Goal: Task Accomplishment & Management: Manage account settings

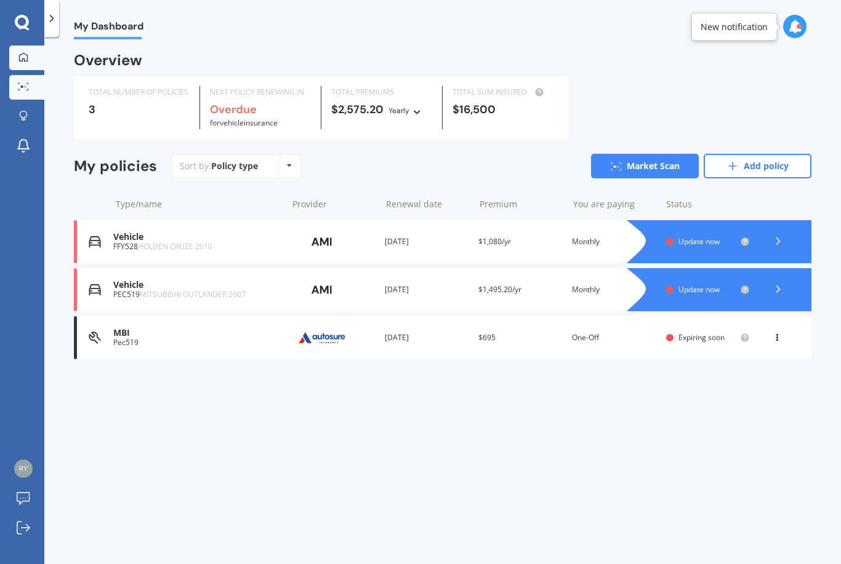
click at [23, 82] on icon at bounding box center [23, 86] width 11 height 8
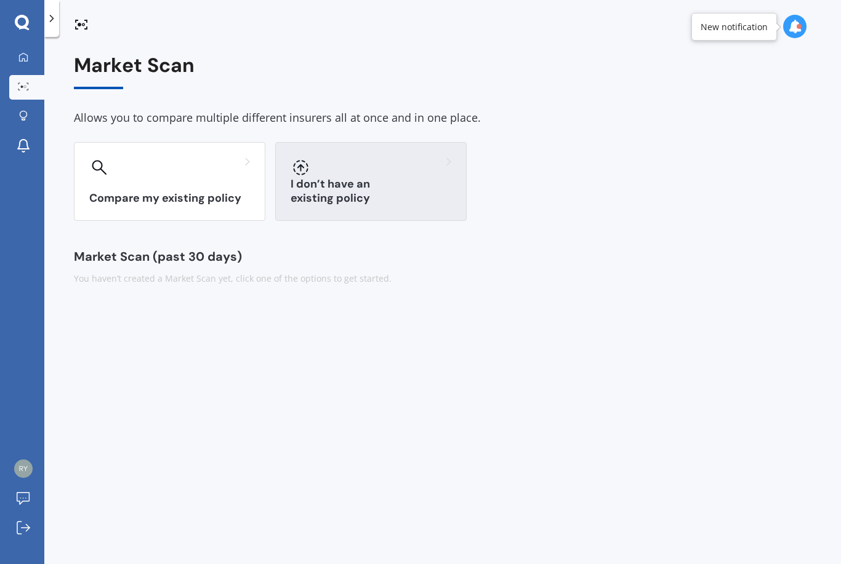
click at [383, 177] on div "I don’t have an existing policy" at bounding box center [370, 181] width 191 height 79
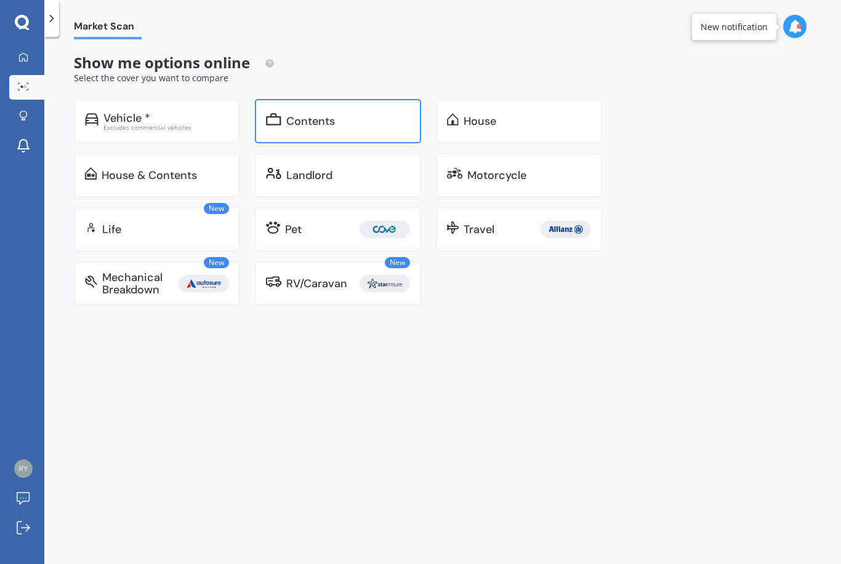
click at [329, 117] on div "Contents" at bounding box center [310, 121] width 49 height 12
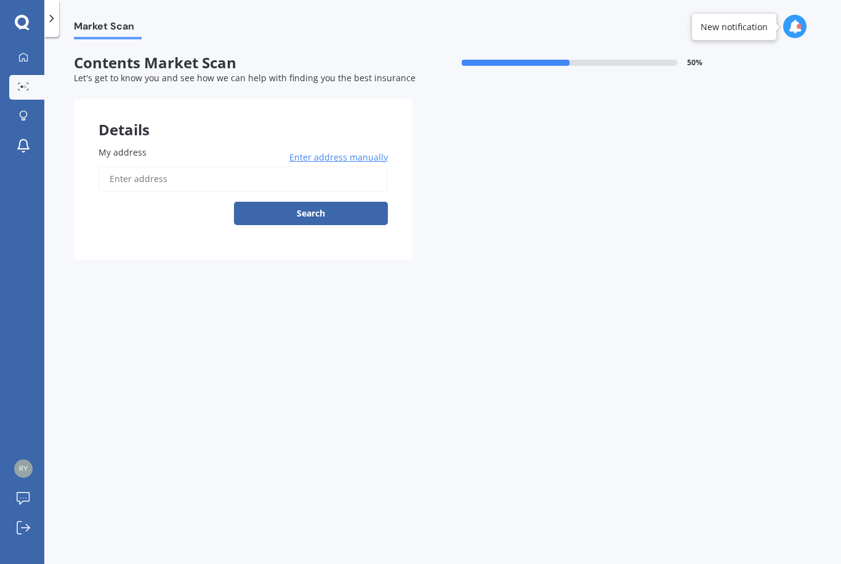
click at [183, 177] on input "My address" at bounding box center [242, 179] width 289 height 26
type input "[STREET_ADDRESS][PERSON_NAME][PERSON_NAME]"
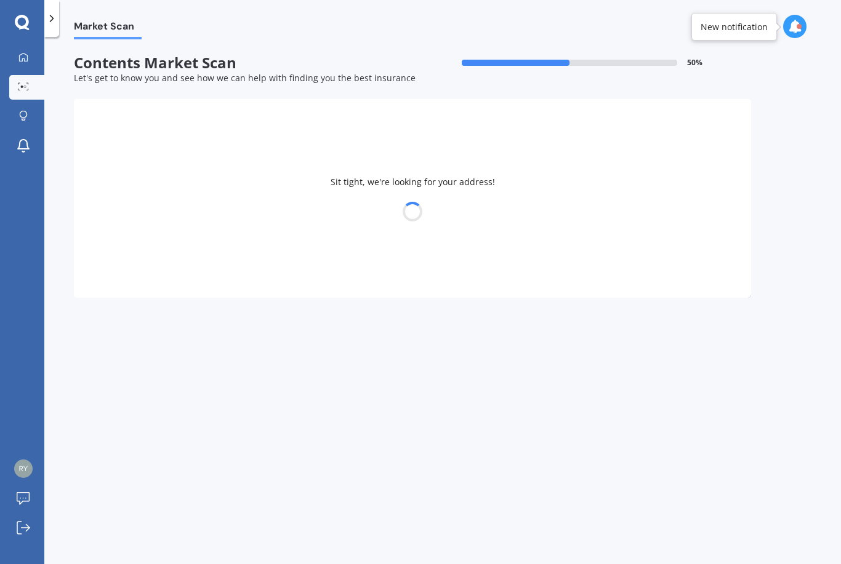
select select "08"
select select "2000"
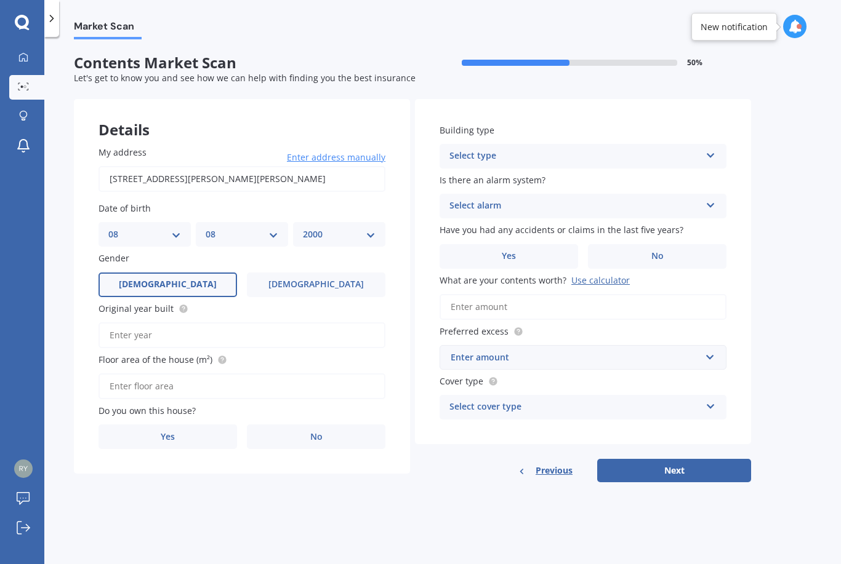
click at [150, 326] on input "Original year built" at bounding box center [241, 335] width 287 height 26
type input "2021"
click at [306, 430] on label "No" at bounding box center [316, 437] width 138 height 25
click at [0, 0] on input "No" at bounding box center [0, 0] width 0 height 0
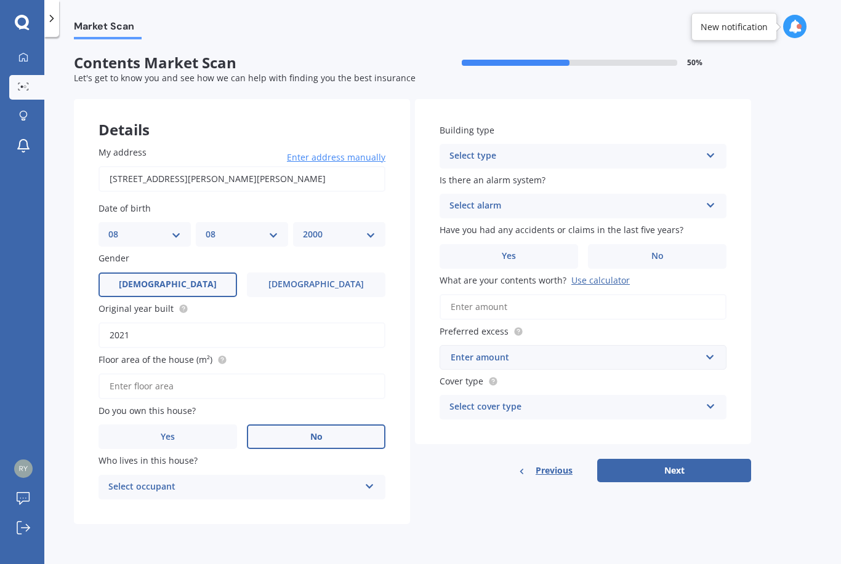
click at [234, 480] on div "Select occupant" at bounding box center [233, 487] width 251 height 15
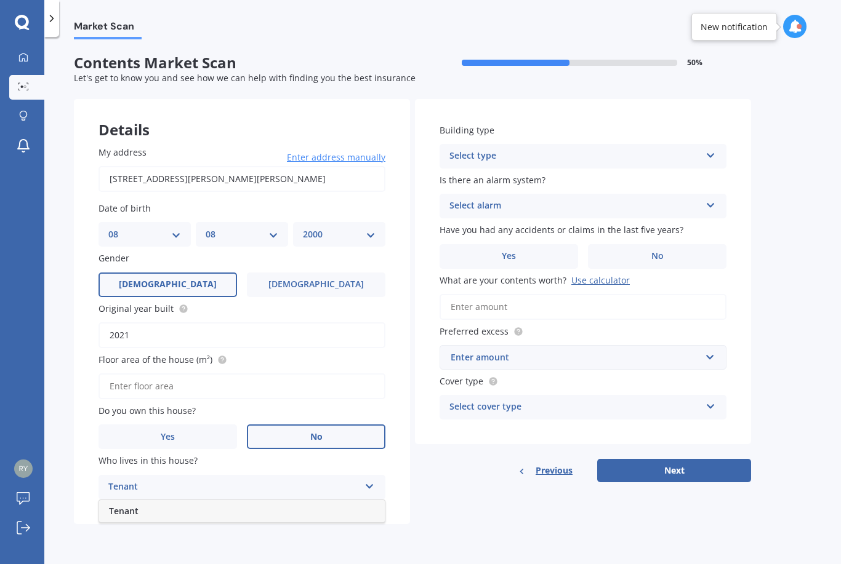
click at [194, 506] on div "Tenant" at bounding box center [242, 511] width 286 height 22
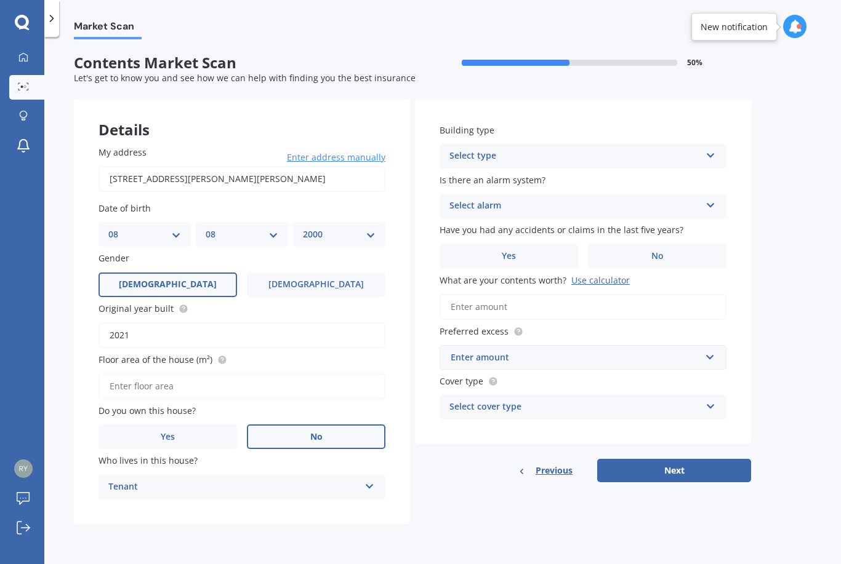
click at [518, 149] on div "Select type" at bounding box center [574, 156] width 251 height 15
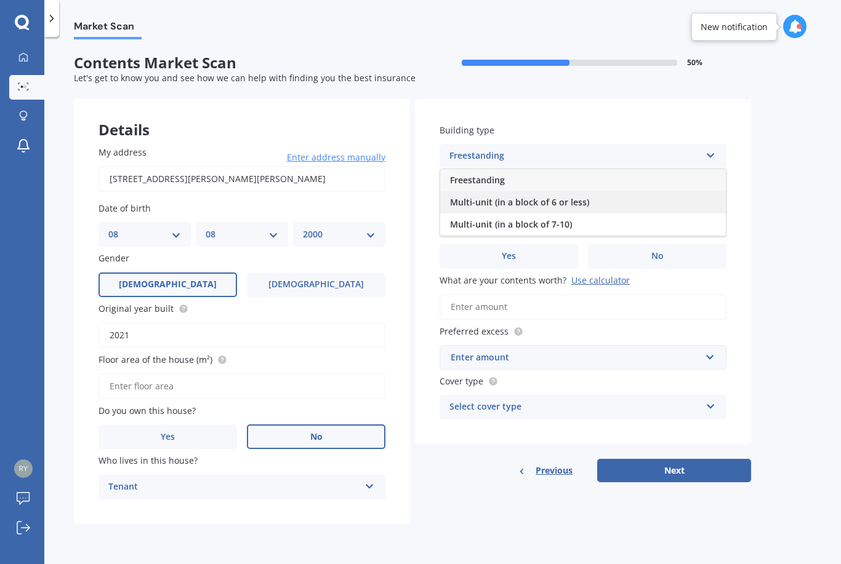
click at [576, 196] on span "Multi-unit (in a block of 6 or less)" at bounding box center [519, 202] width 139 height 12
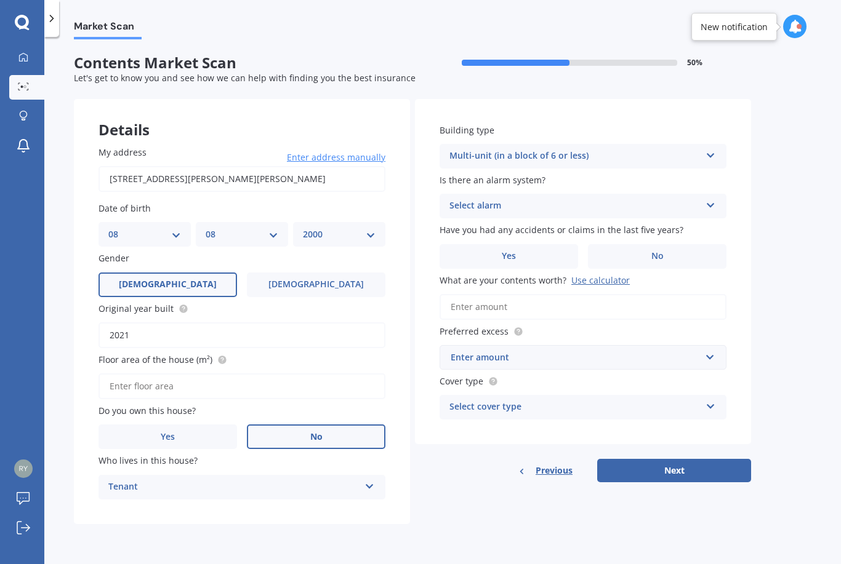
click at [572, 199] on div "Select alarm" at bounding box center [574, 206] width 251 height 15
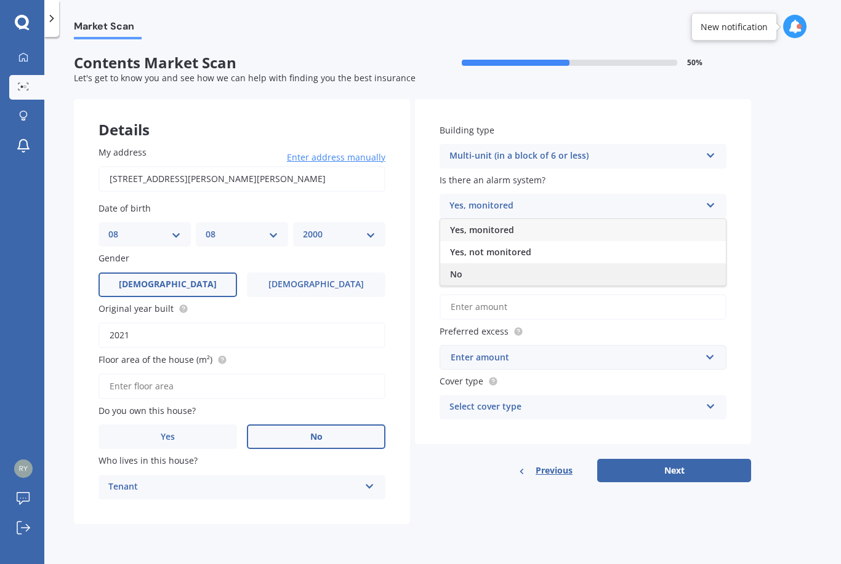
click at [481, 271] on div "No" at bounding box center [583, 274] width 286 height 22
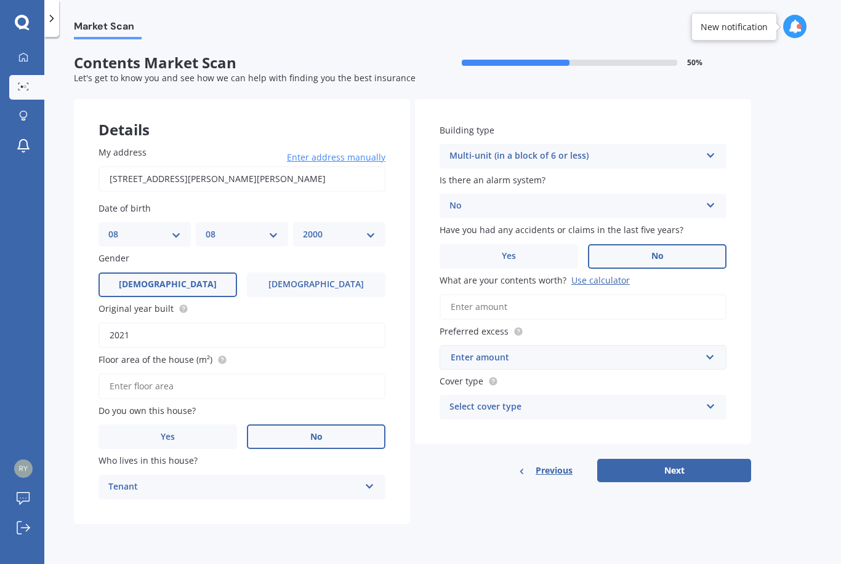
click at [663, 244] on label "No" at bounding box center [657, 256] width 138 height 25
click at [0, 0] on input "No" at bounding box center [0, 0] width 0 height 0
click at [492, 297] on input "What are your contents worth? Use calculator" at bounding box center [582, 307] width 287 height 26
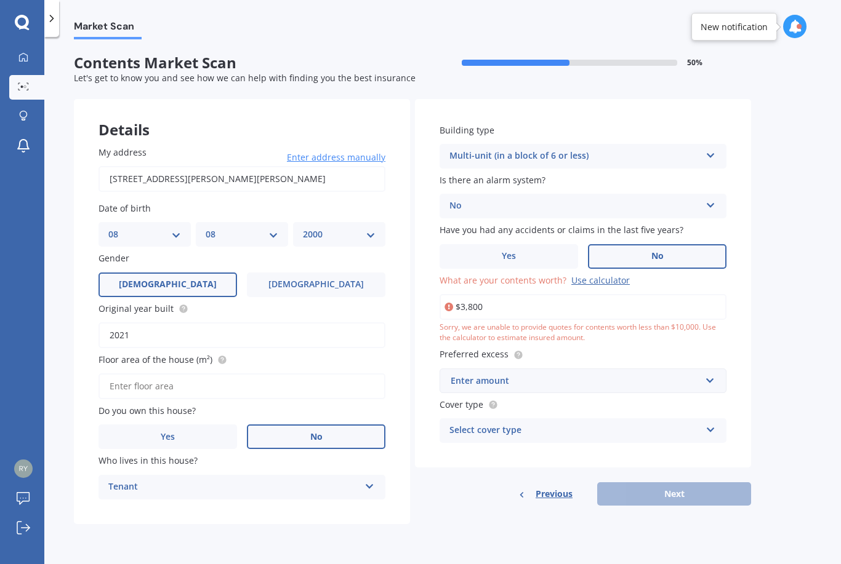
type input "$38,000"
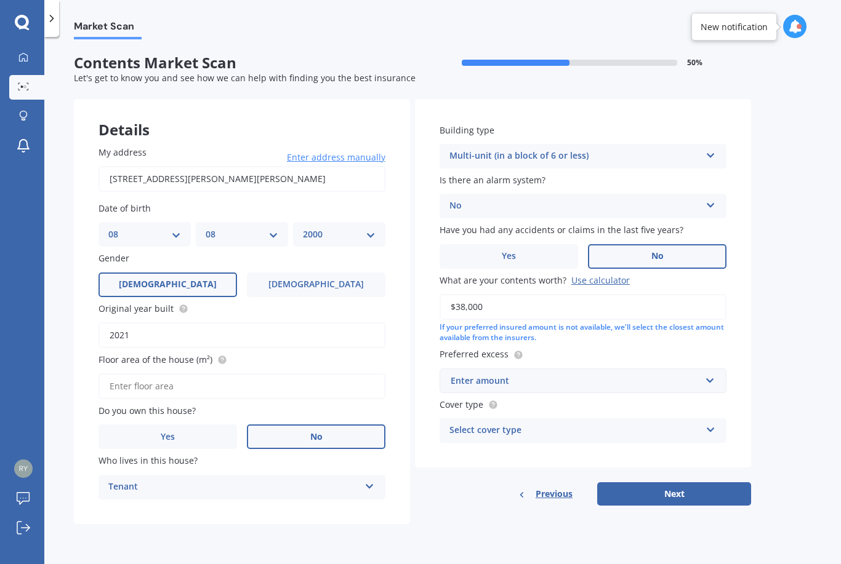
click at [511, 374] on div "Enter amount" at bounding box center [575, 381] width 250 height 14
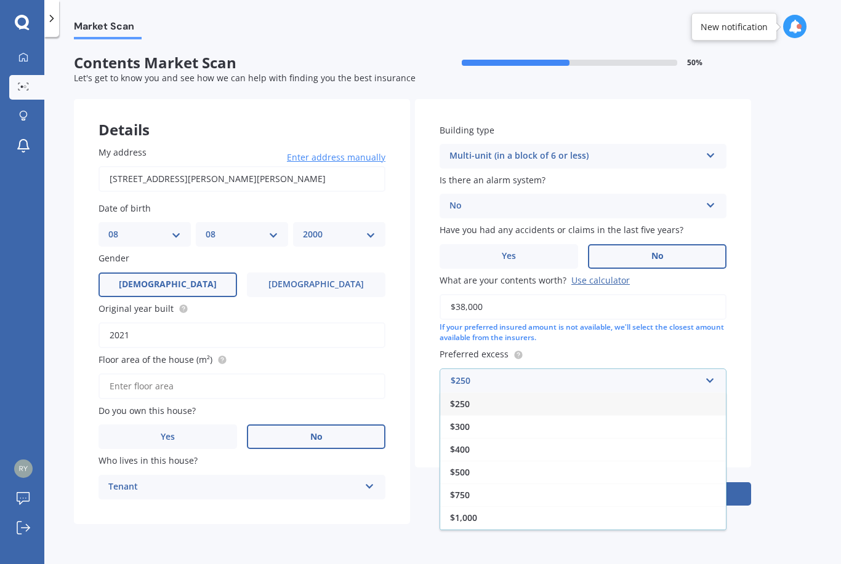
click at [481, 394] on div "$250" at bounding box center [583, 404] width 286 height 23
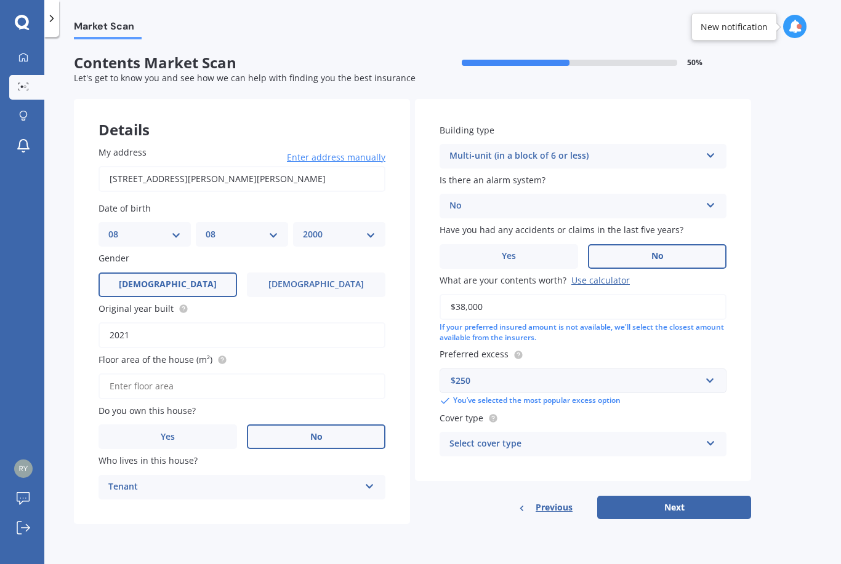
click at [548, 437] on div "Select cover type" at bounding box center [574, 444] width 251 height 15
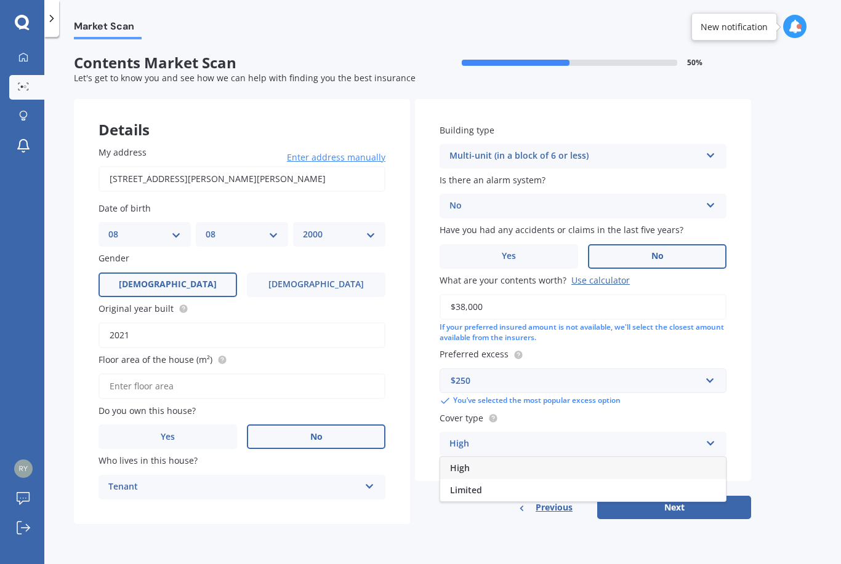
click at [518, 437] on div "High" at bounding box center [574, 444] width 251 height 15
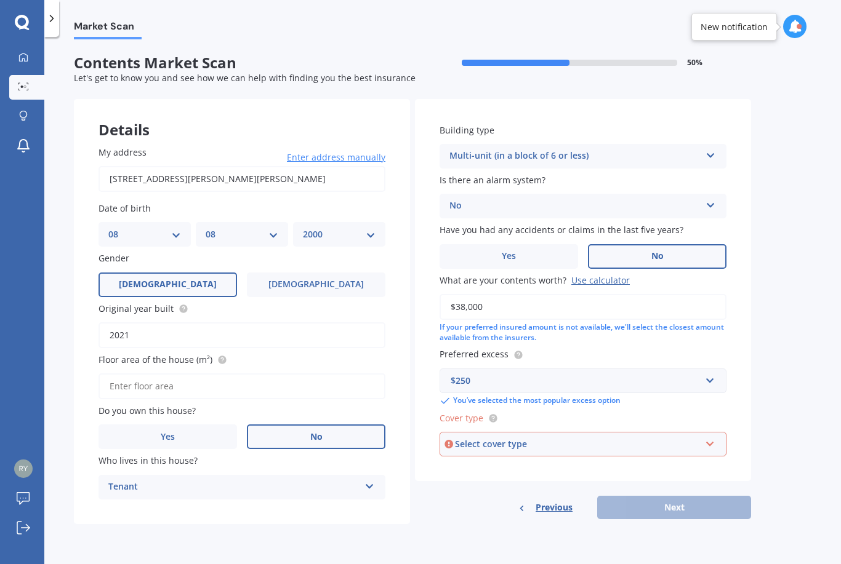
click at [500, 412] on label "Cover type" at bounding box center [580, 418] width 282 height 13
click at [496, 413] on icon at bounding box center [493, 418] width 10 height 10
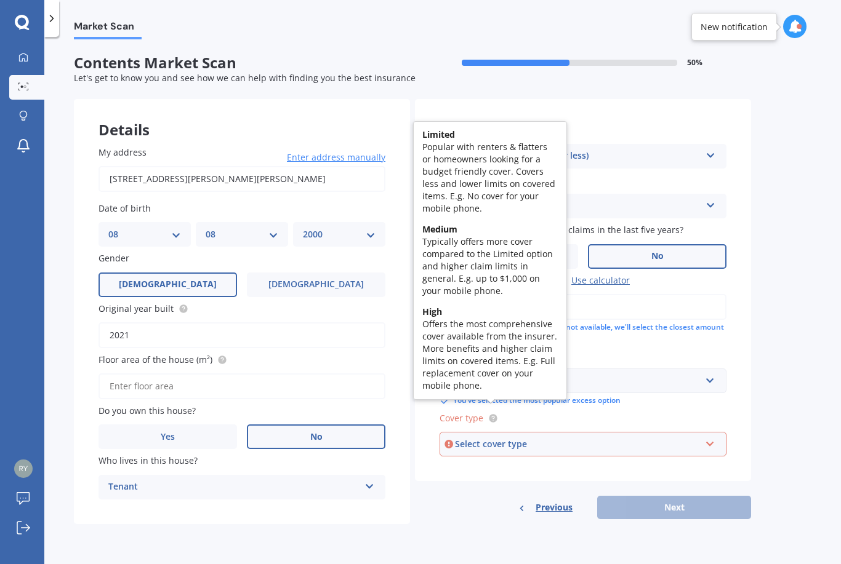
click at [540, 437] on div "Select cover type" at bounding box center [577, 444] width 245 height 14
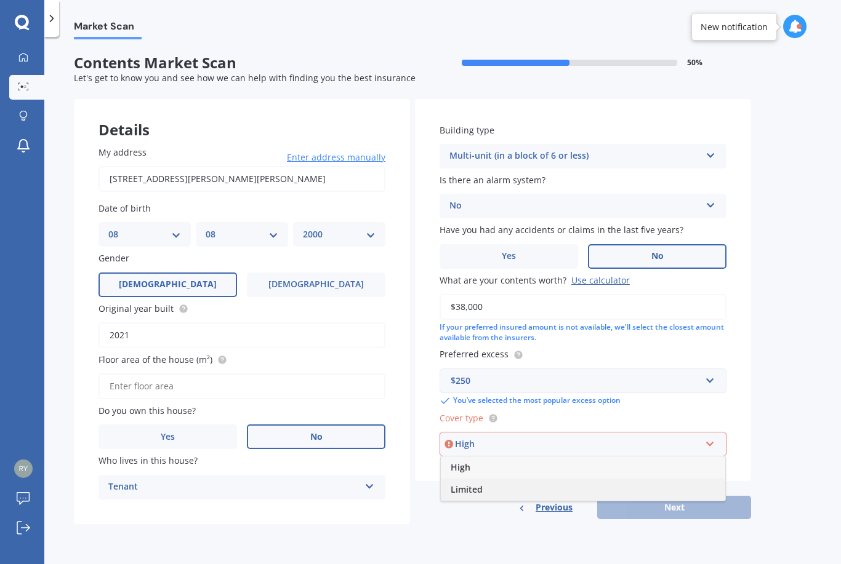
click at [492, 479] on div "Limited" at bounding box center [583, 490] width 284 height 22
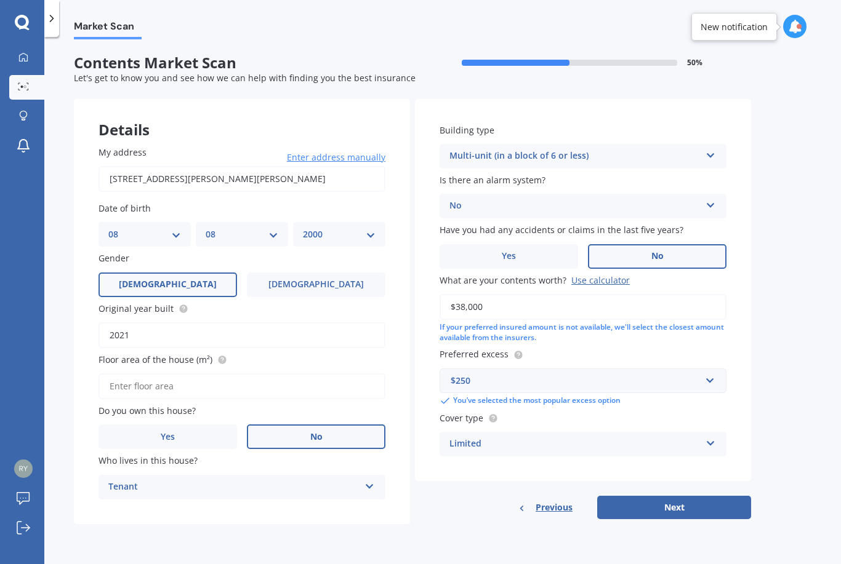
click at [492, 417] on icon at bounding box center [493, 418] width 2 height 2
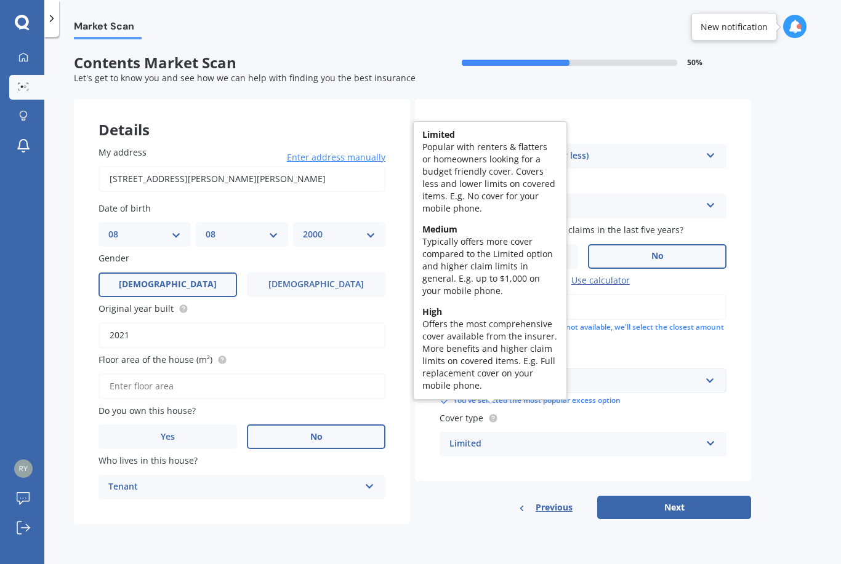
click at [489, 473] on div "Building type Multi-unit (in a block of 6 or less) Freestanding Multi-unit (in …" at bounding box center [583, 290] width 336 height 382
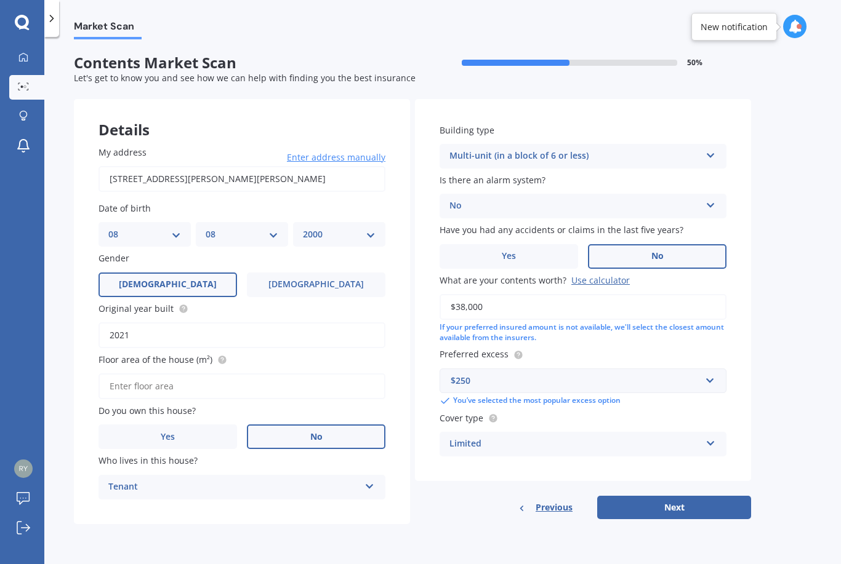
click at [647, 498] on button "Next" at bounding box center [674, 507] width 154 height 23
type input "350"
click button "Search" at bounding box center [0, 0] width 0 height 0
select select "08"
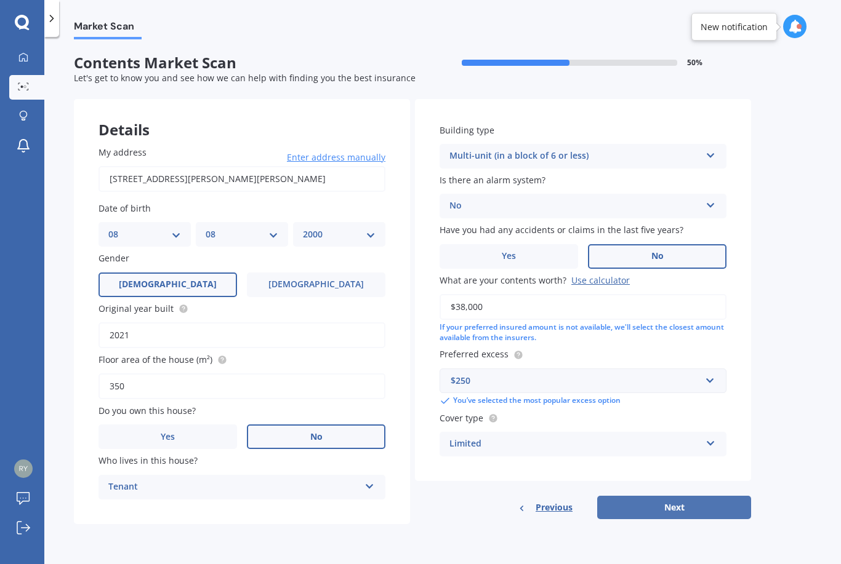
select select "2000"
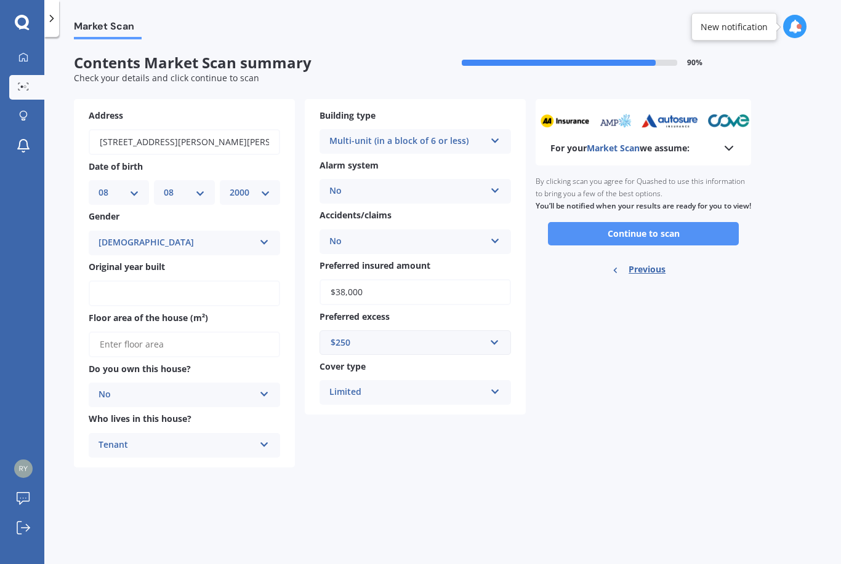
click at [597, 237] on button "Continue to scan" at bounding box center [643, 233] width 191 height 23
type input "2021"
type input "350"
click at [643, 242] on button "Continue to scan" at bounding box center [643, 233] width 191 height 23
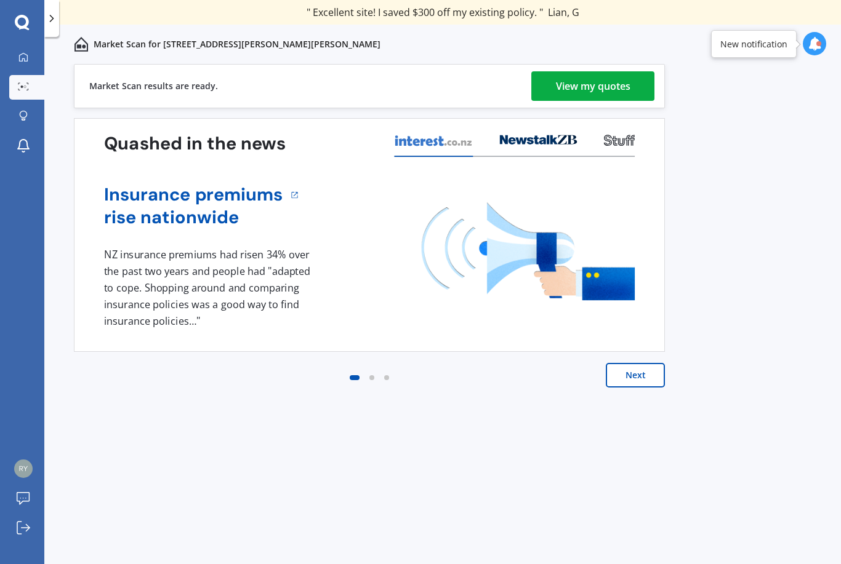
click at [596, 75] on div "View my quotes" at bounding box center [593, 86] width 74 height 30
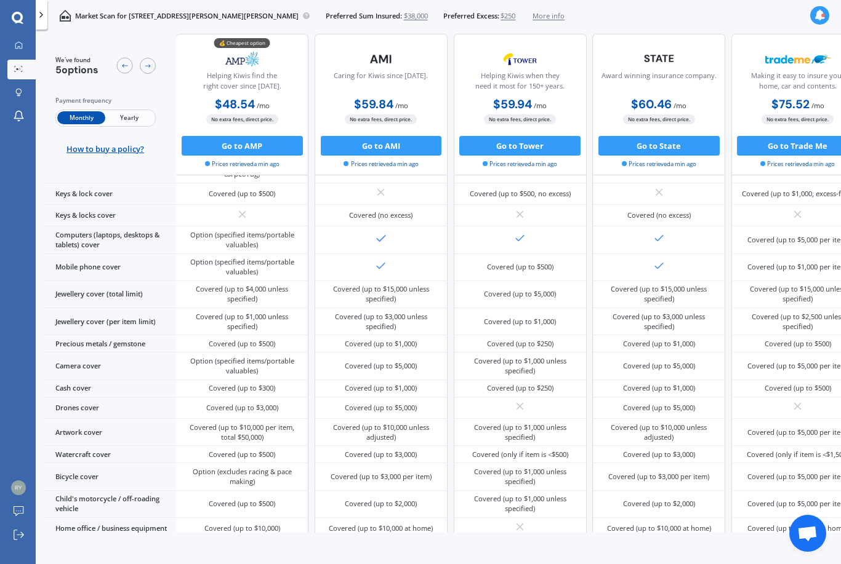
scroll to position [268, 1]
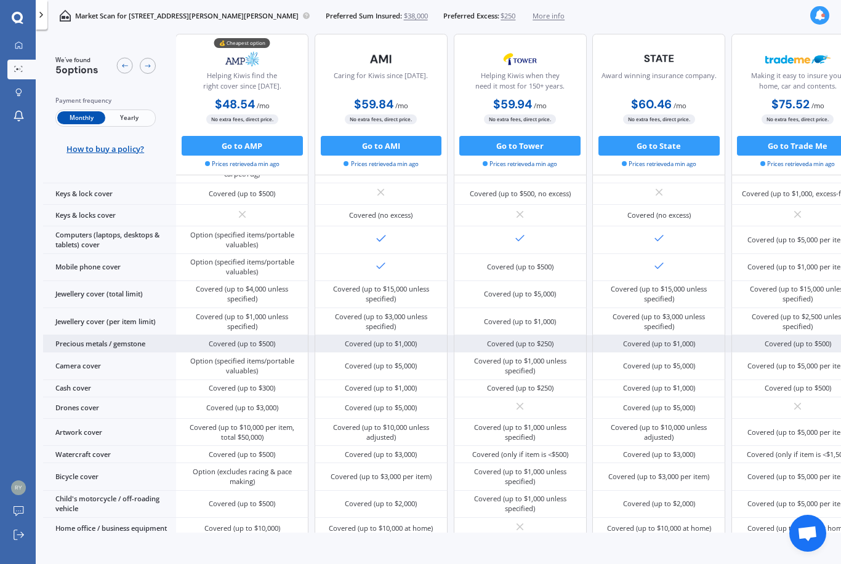
click at [487, 349] on div "Covered (up to $250)" at bounding box center [520, 344] width 66 height 10
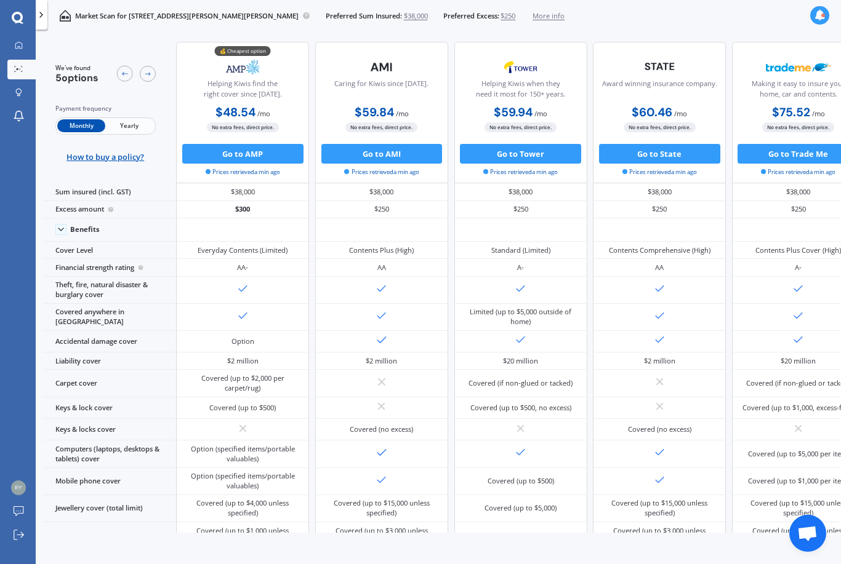
scroll to position [0, 0]
click at [23, 48] on div at bounding box center [18, 45] width 15 height 9
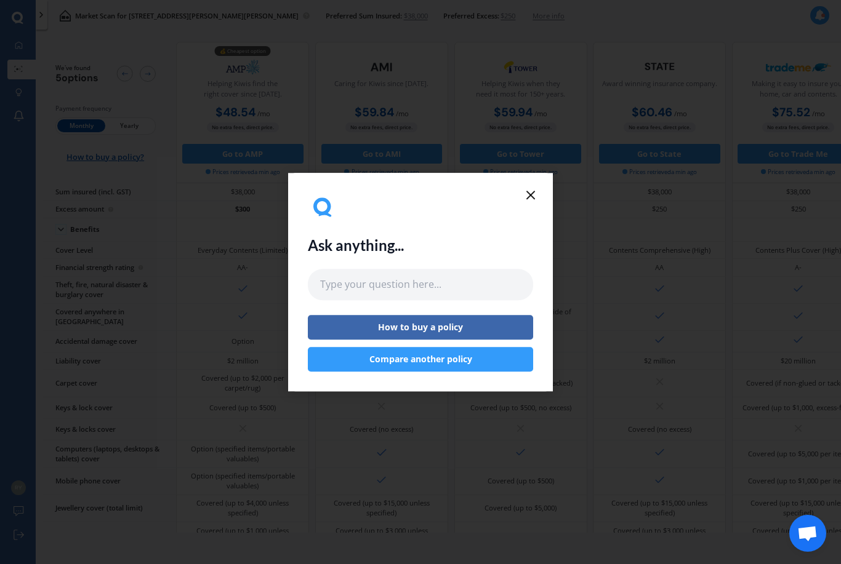
click at [377, 362] on button "Compare another policy" at bounding box center [420, 359] width 225 height 25
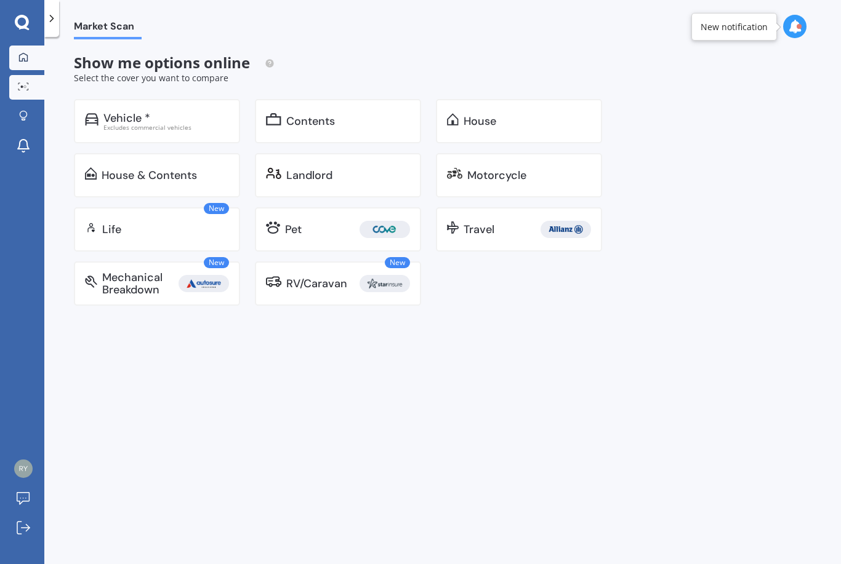
click at [22, 53] on icon at bounding box center [23, 57] width 10 height 10
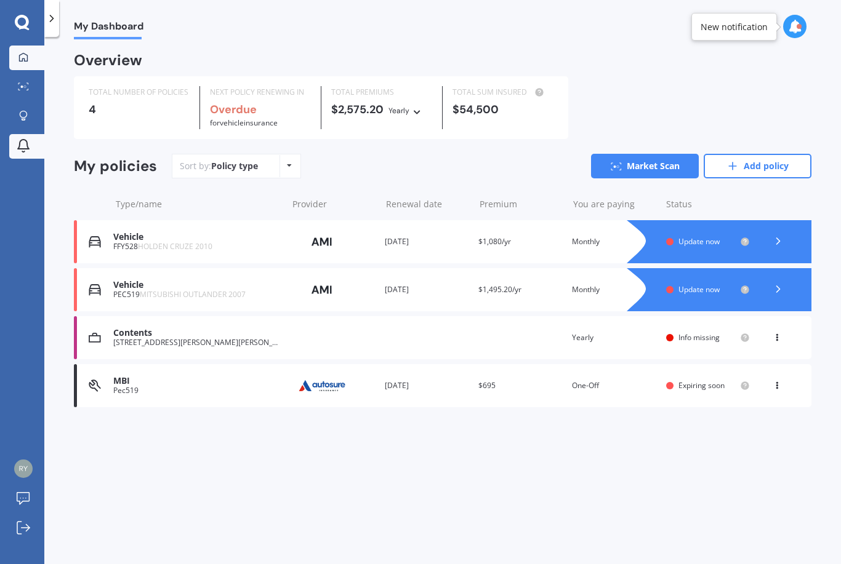
click at [25, 137] on link "Notifications" at bounding box center [26, 146] width 35 height 25
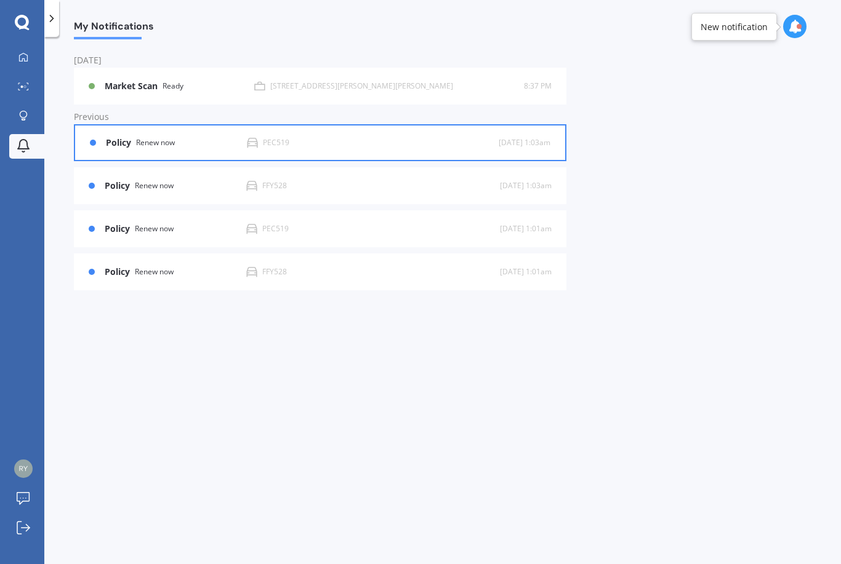
click at [316, 142] on div "PEC519" at bounding box center [373, 142] width 252 height 11
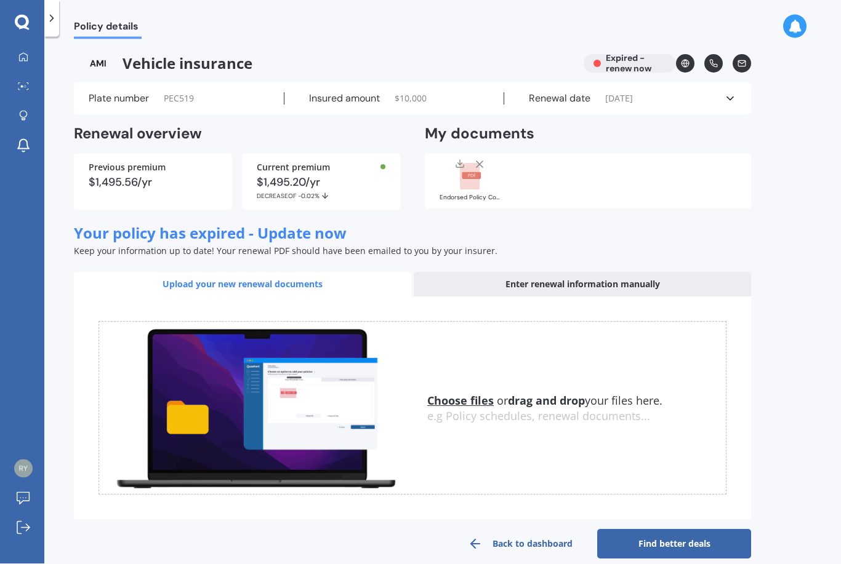
scroll to position [39, 0]
click at [658, 529] on link "Find better deals" at bounding box center [674, 544] width 154 height 30
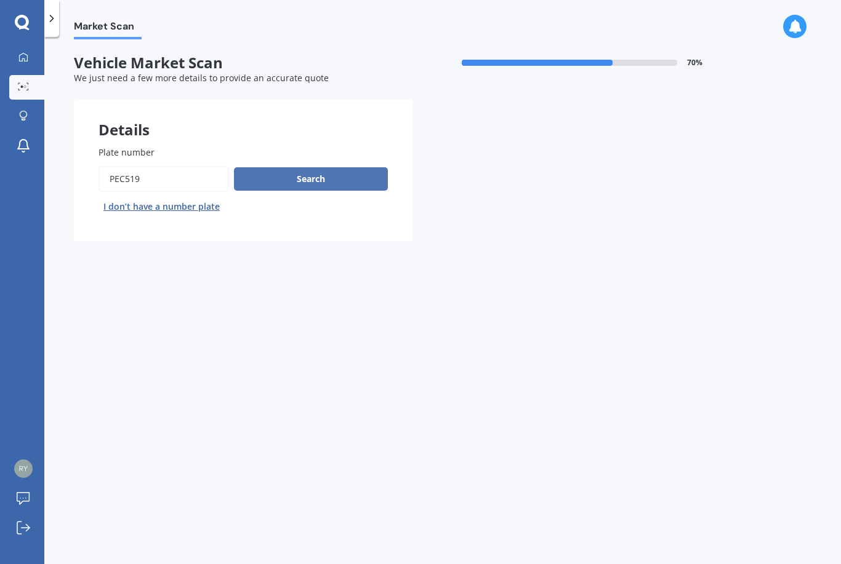
click at [321, 167] on button "Search" at bounding box center [311, 178] width 154 height 23
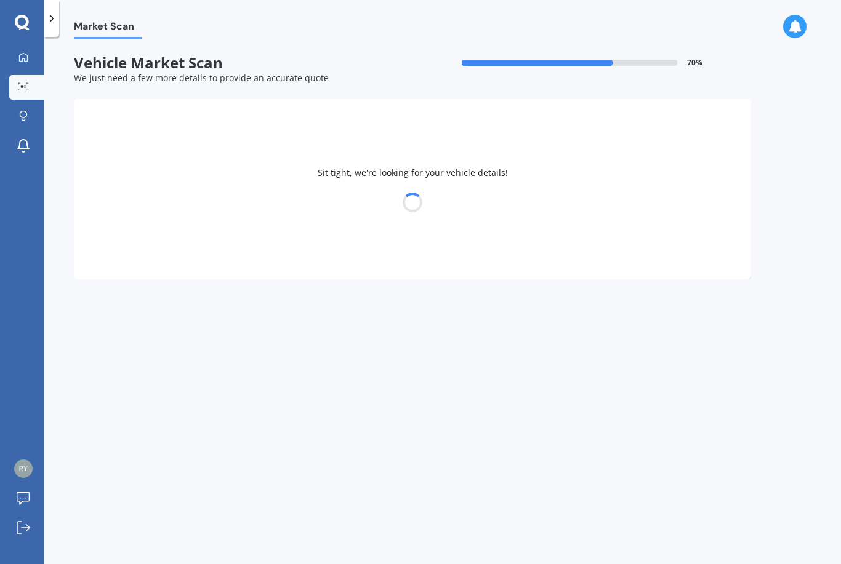
select select "MITSUBISHI"
select select "OUTLANDER"
select select "08"
select select "2000"
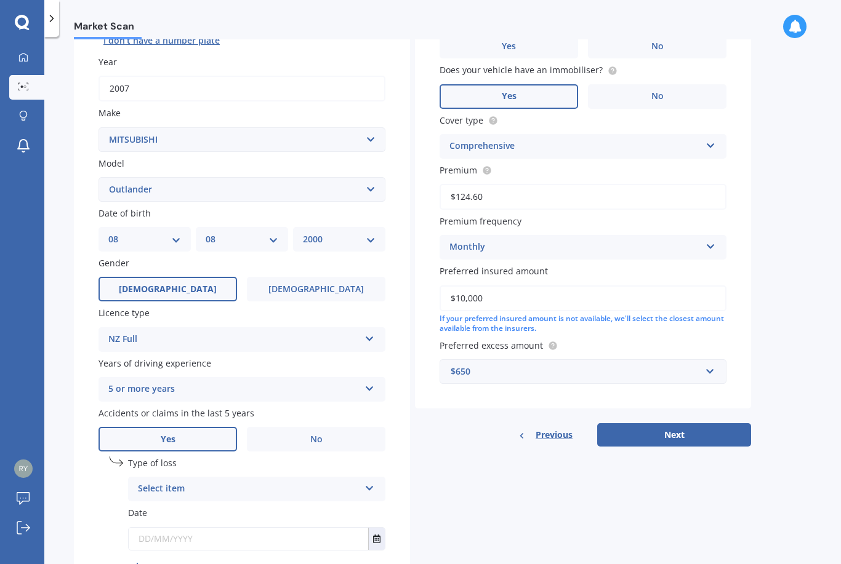
scroll to position [186, 0]
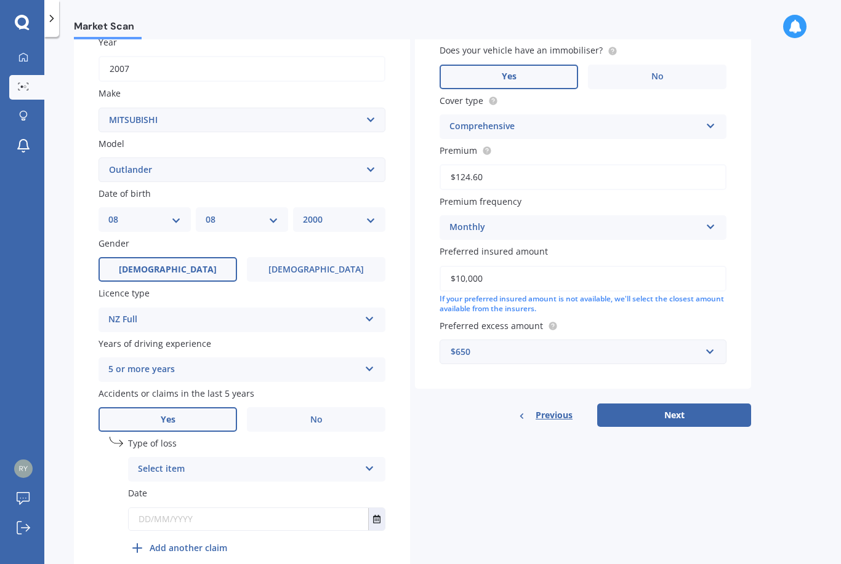
click at [193, 407] on label "Yes" at bounding box center [167, 419] width 138 height 25
click at [0, 0] on input "Yes" at bounding box center [0, 0] width 0 height 0
click at [222, 462] on div "Select item" at bounding box center [249, 469] width 222 height 15
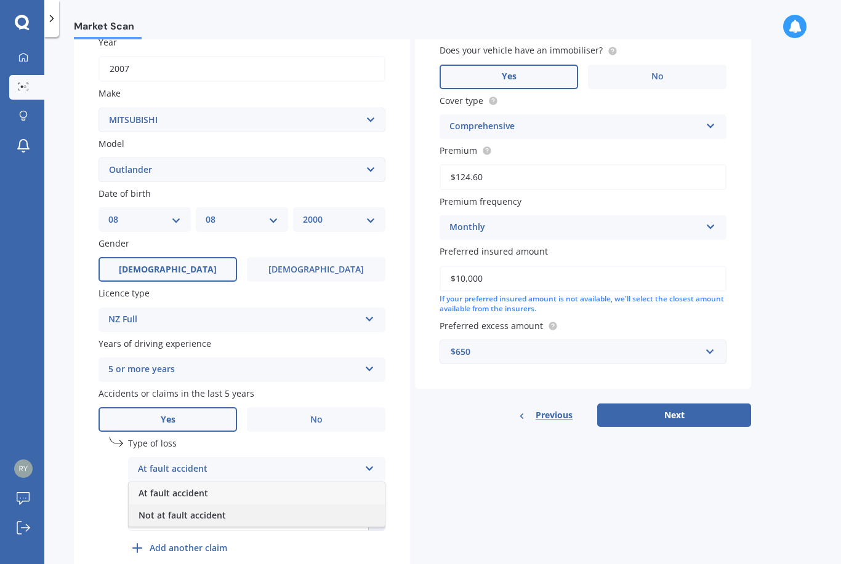
click at [226, 505] on div "Not at fault accident" at bounding box center [257, 516] width 256 height 22
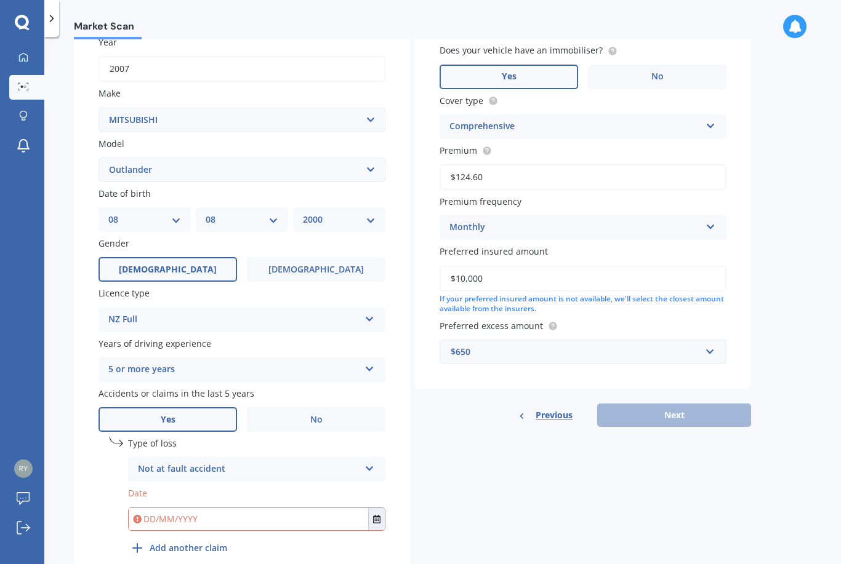
click at [223, 508] on input "text" at bounding box center [248, 519] width 239 height 22
type input "[DATE]"
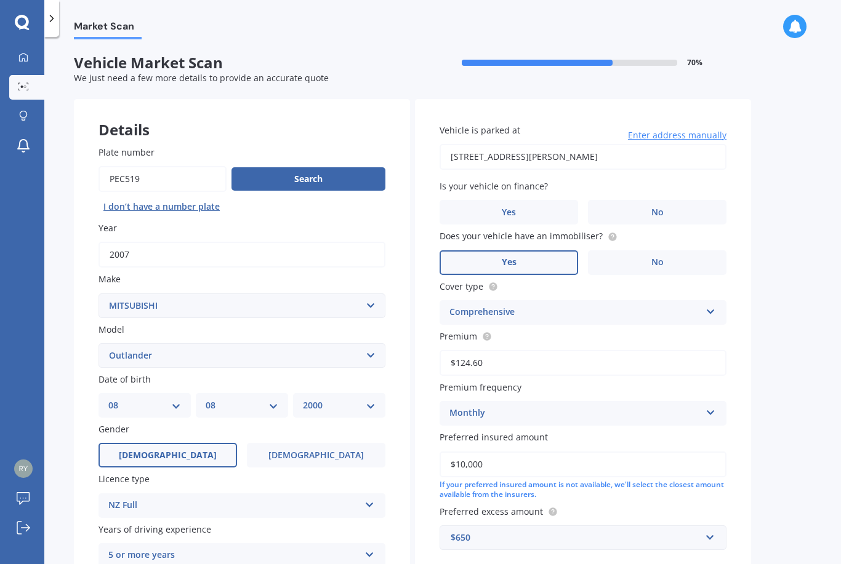
scroll to position [0, 0]
click at [650, 200] on label "No" at bounding box center [657, 212] width 138 height 25
click at [0, 0] on input "No" at bounding box center [0, 0] width 0 height 0
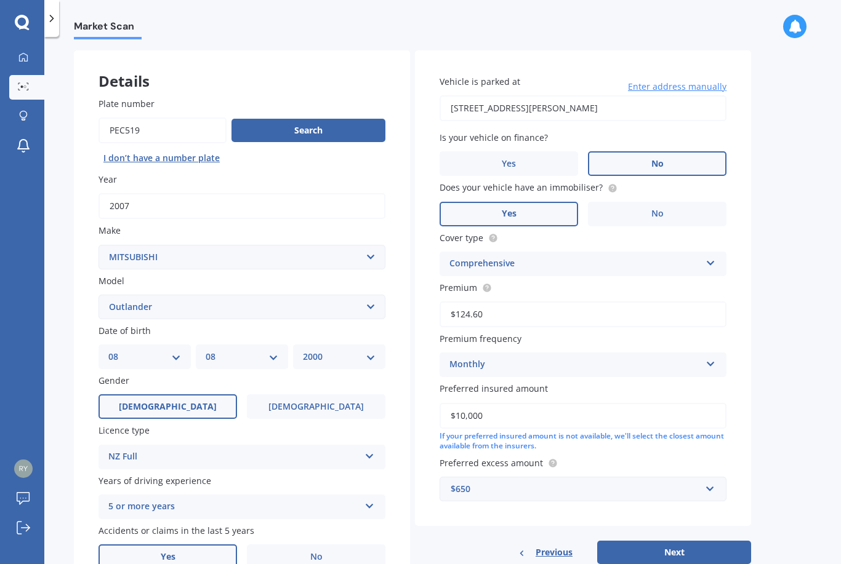
scroll to position [79, 0]
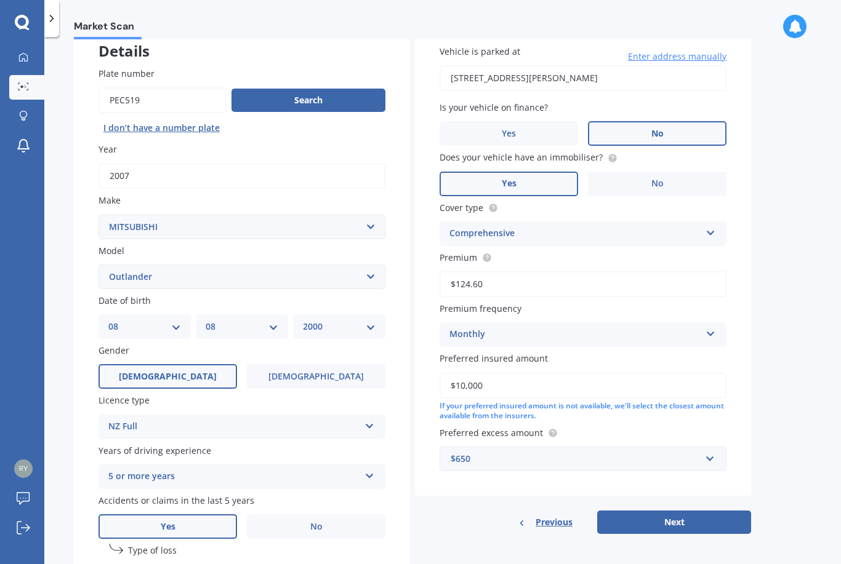
click at [511, 452] on div "$650" at bounding box center [575, 459] width 250 height 14
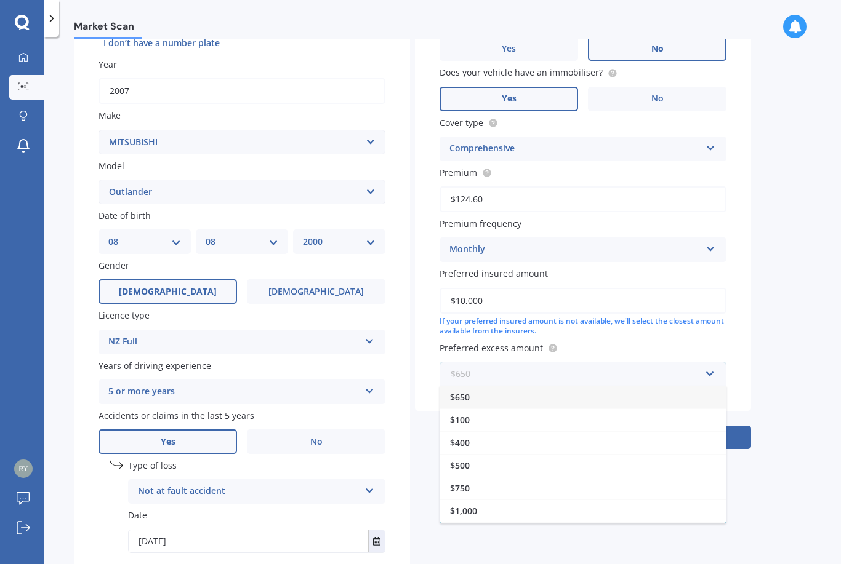
scroll to position [185, 0]
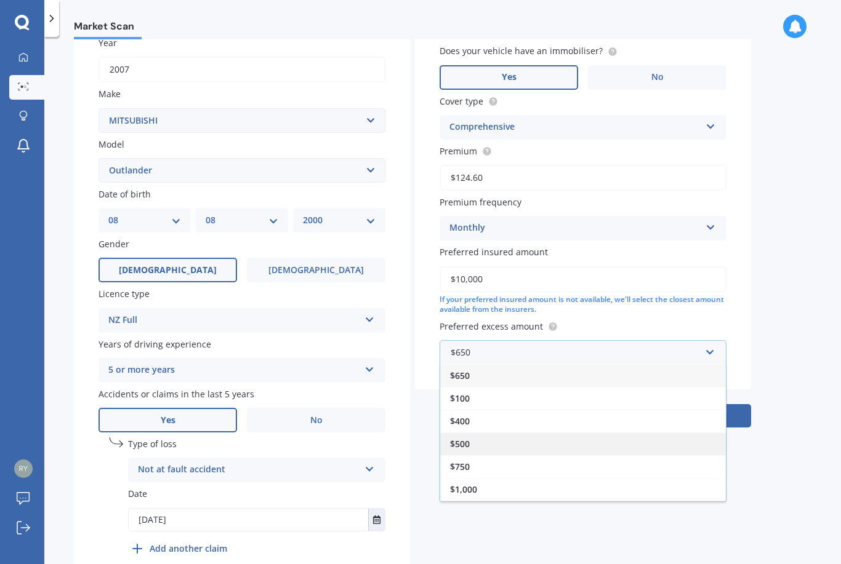
click at [477, 433] on div "$500" at bounding box center [583, 444] width 286 height 23
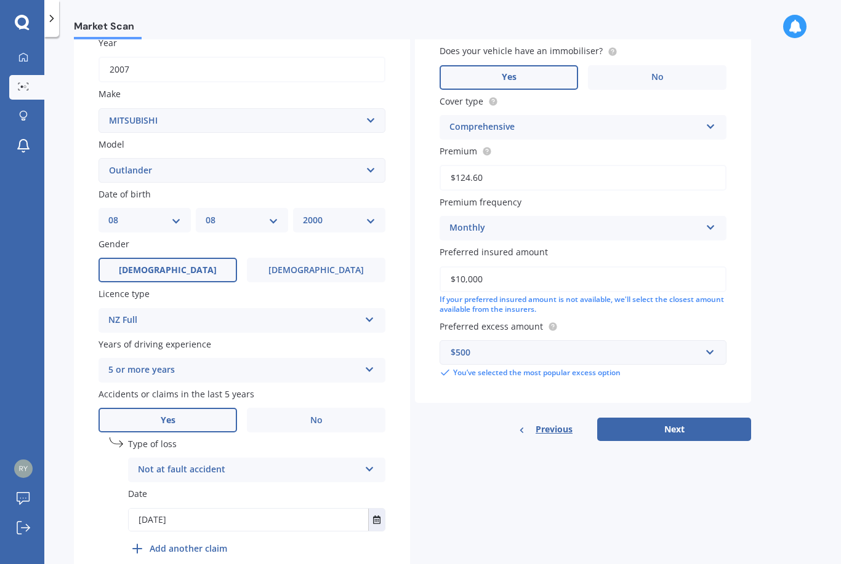
click at [515, 165] on input "$124.60" at bounding box center [582, 178] width 287 height 26
click at [514, 165] on input "$124.60" at bounding box center [582, 178] width 287 height 26
type input "$1.00"
click at [664, 418] on div "Previous Next" at bounding box center [583, 429] width 336 height 23
click at [538, 165] on input "Premium" at bounding box center [582, 178] width 287 height 26
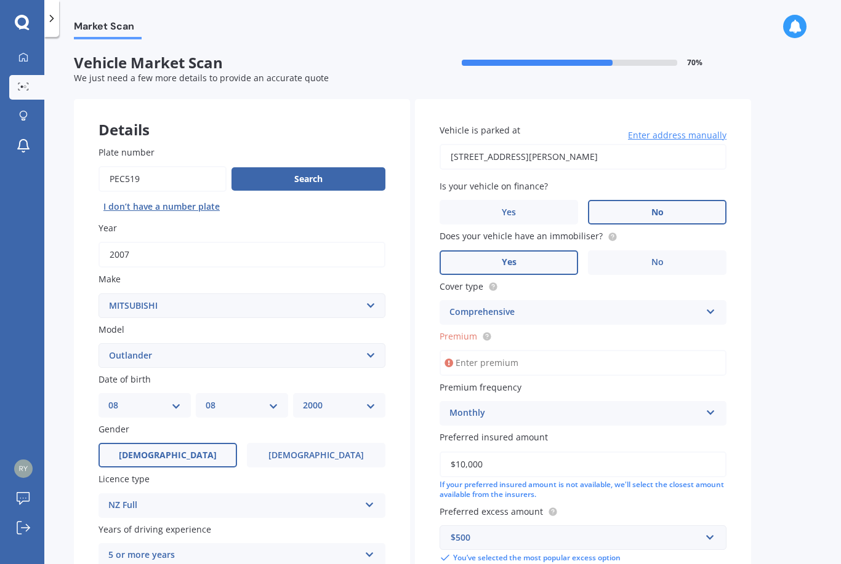
scroll to position [192, 0]
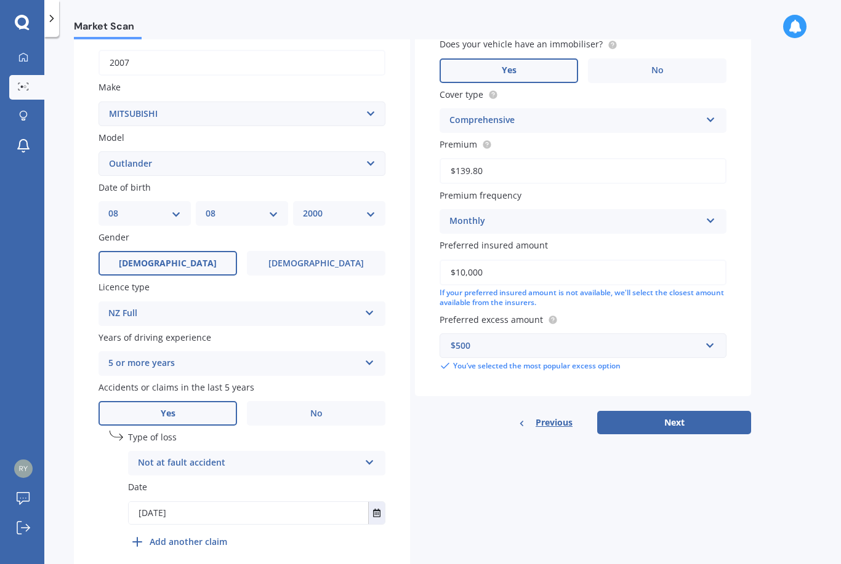
type input "$139.86"
click at [659, 411] on button "Next" at bounding box center [674, 422] width 154 height 23
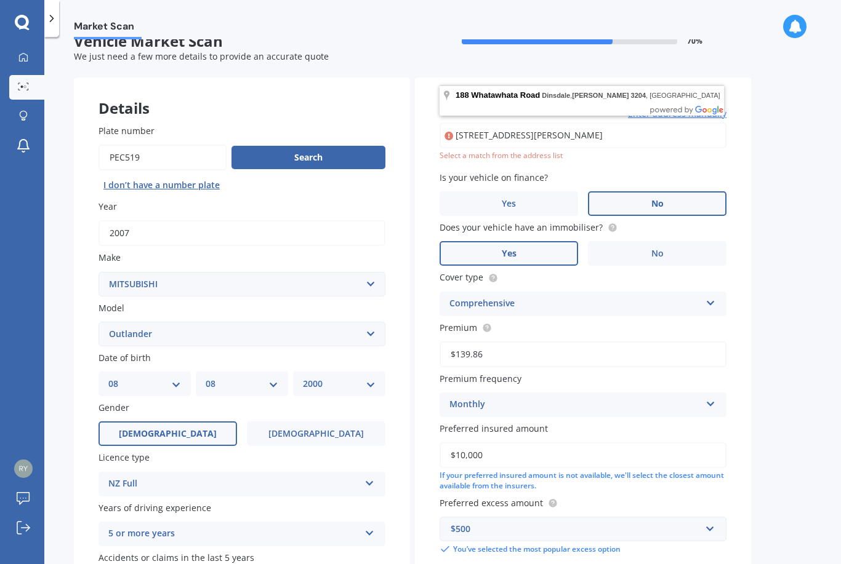
scroll to position [22, 0]
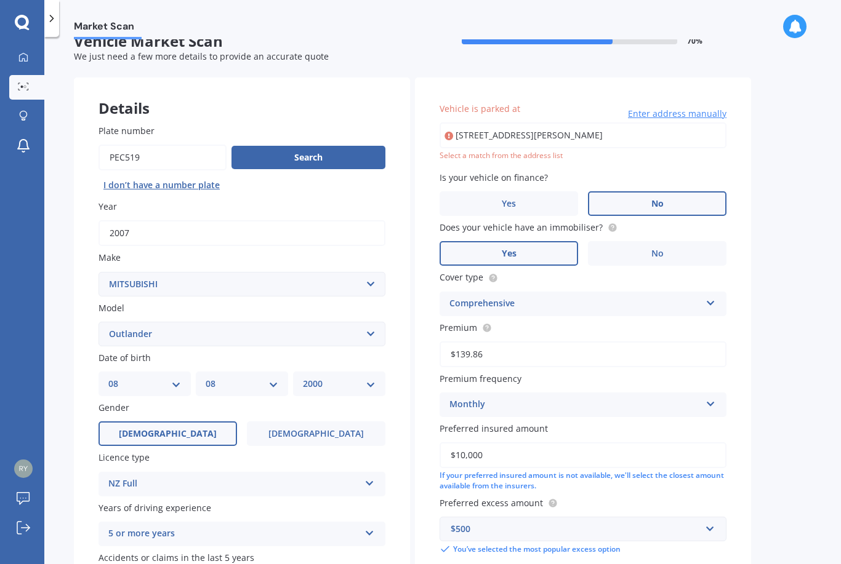
type input "[STREET_ADDRESS][PERSON_NAME][PERSON_NAME]"
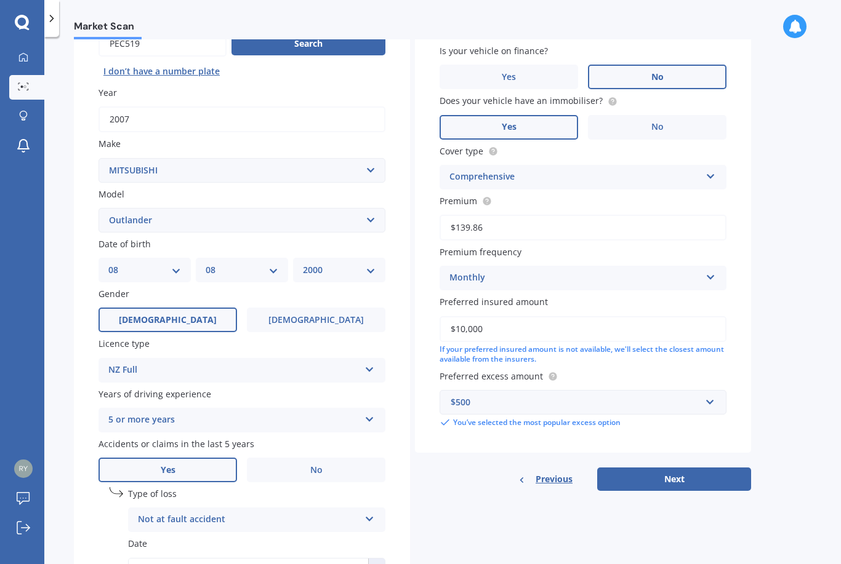
scroll to position [138, 0]
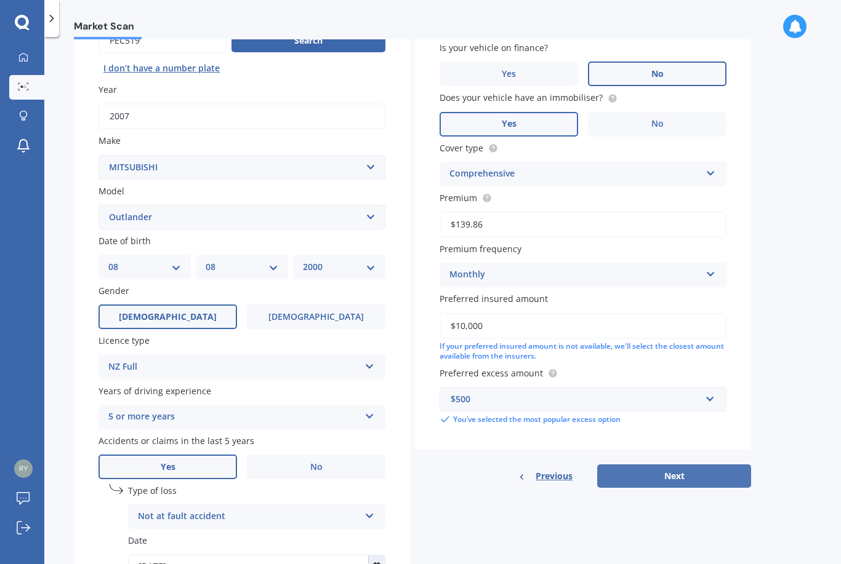
click at [664, 465] on button "Next" at bounding box center [674, 476] width 154 height 23
select select "08"
select select "2000"
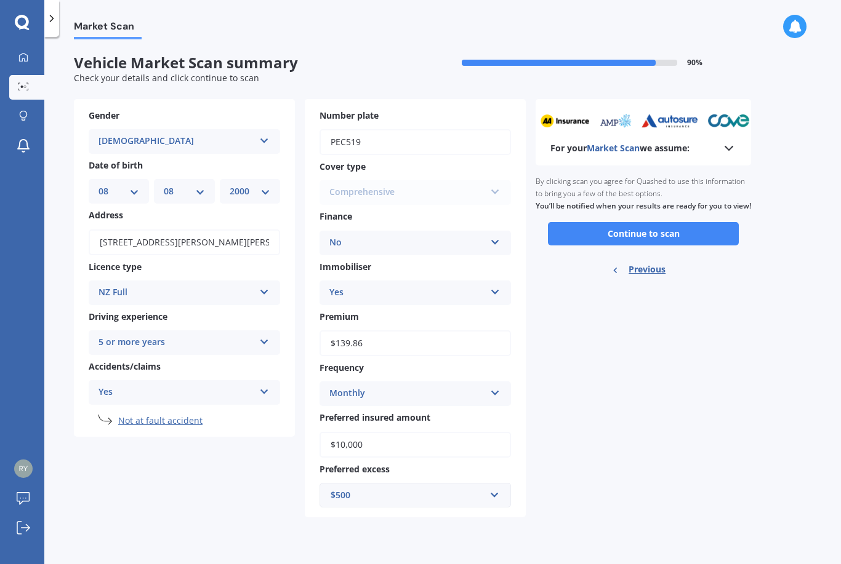
scroll to position [0, 0]
click at [650, 425] on div "For your Market Scan we assume: Ready to go By clicking scan you agree for Quas…" at bounding box center [642, 308] width 215 height 418
click at [593, 222] on button "Continue to scan" at bounding box center [643, 233] width 191 height 23
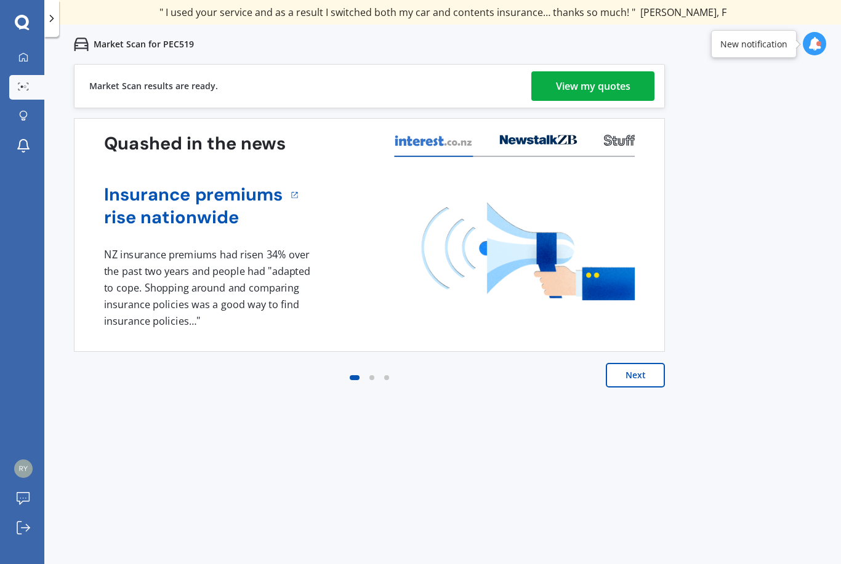
click at [589, 81] on div "View my quotes" at bounding box center [593, 86] width 74 height 30
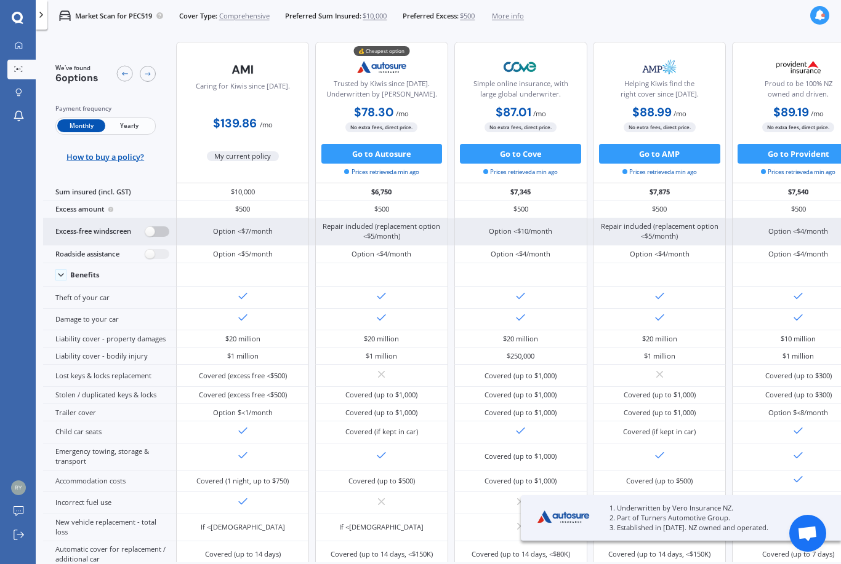
click at [158, 237] on label at bounding box center [157, 231] width 24 height 10
radio input "true"
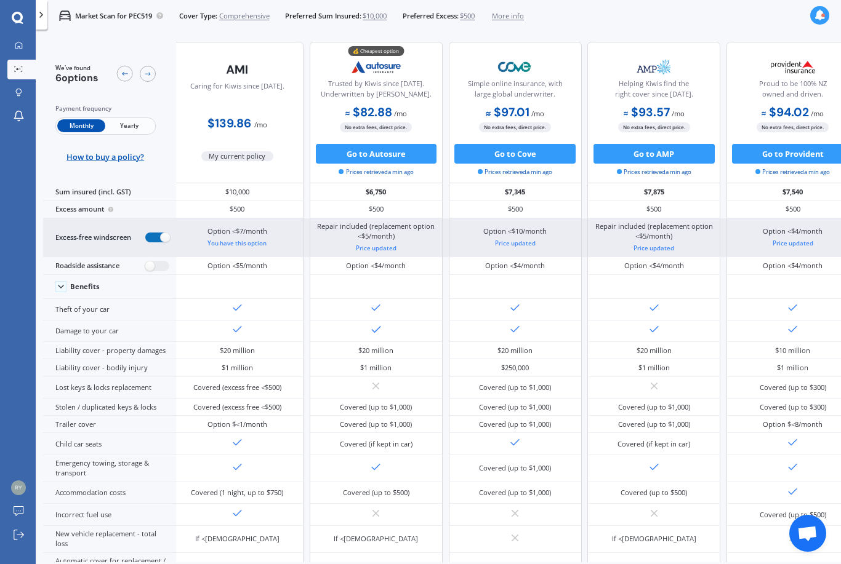
scroll to position [0, 7]
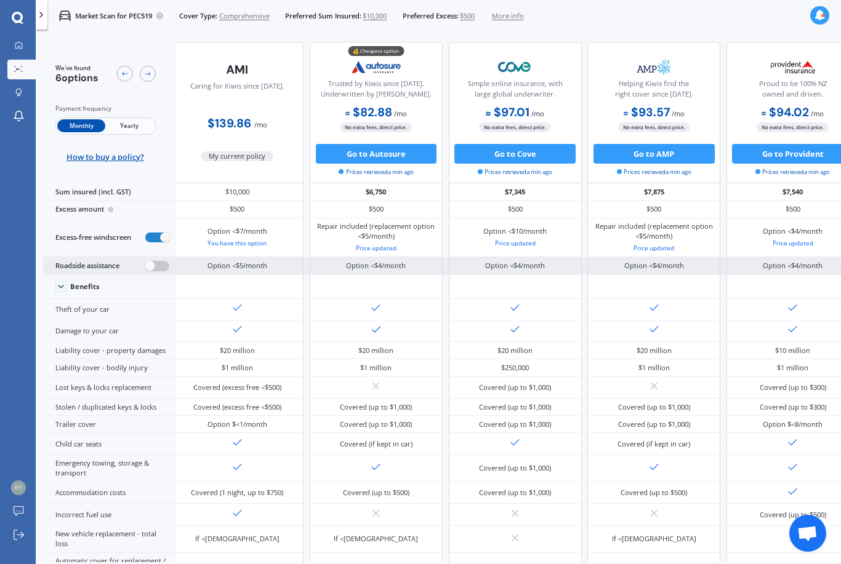
click at [145, 271] on label at bounding box center [157, 266] width 24 height 10
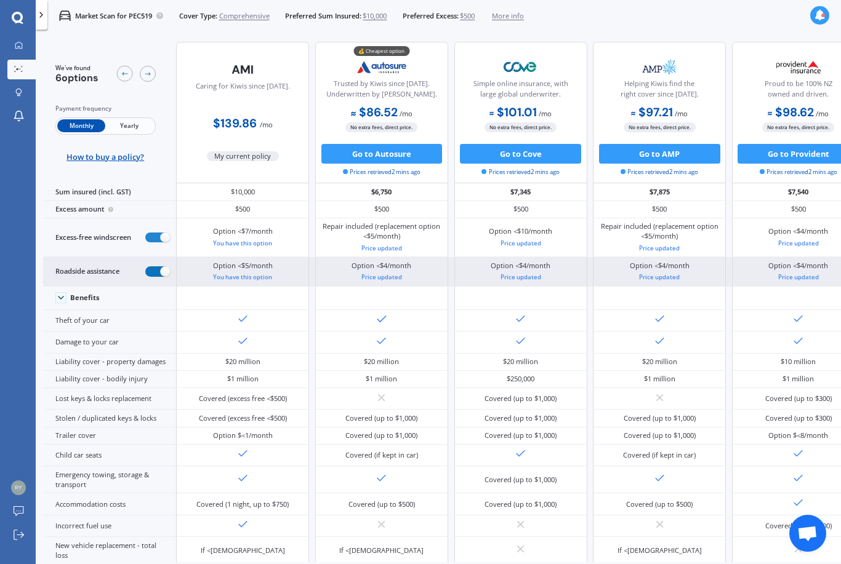
scroll to position [0, 0]
click at [151, 277] on label at bounding box center [157, 271] width 24 height 10
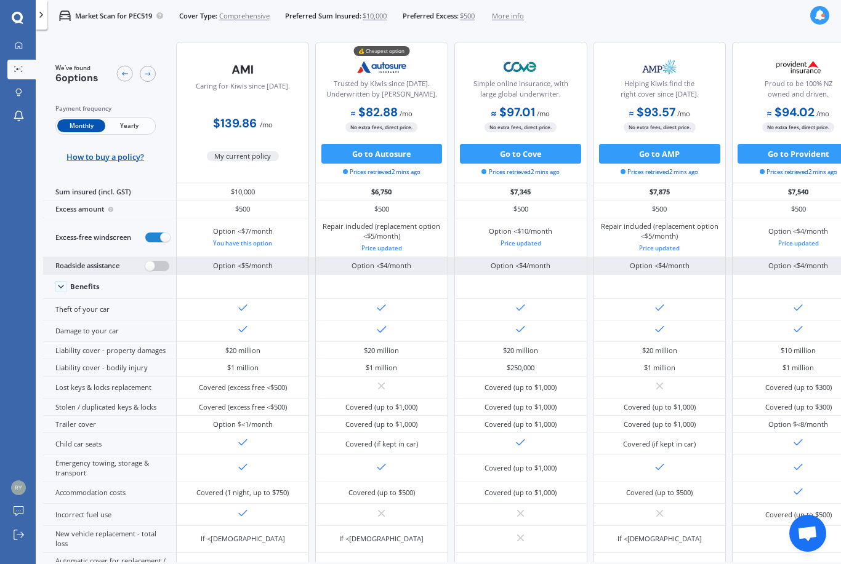
click at [147, 271] on label at bounding box center [157, 266] width 24 height 10
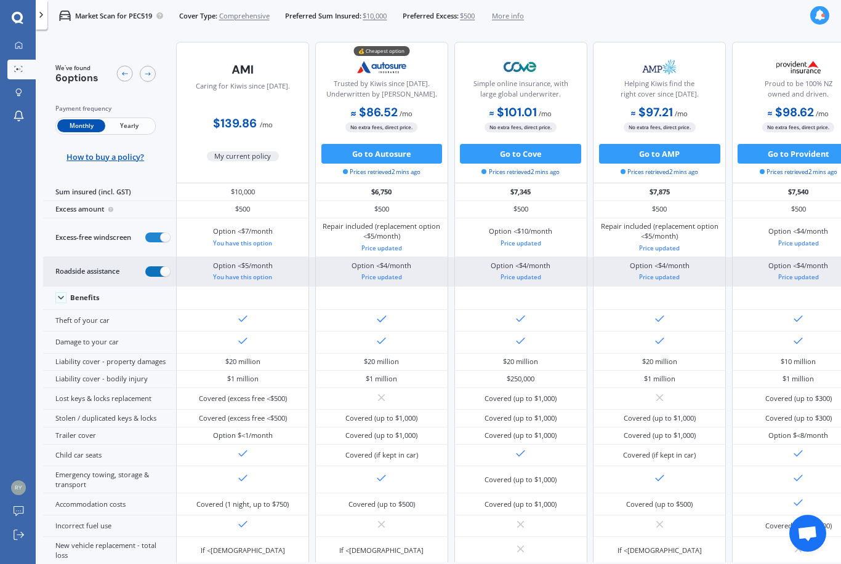
click at [159, 277] on label at bounding box center [157, 271] width 24 height 10
radio input "false"
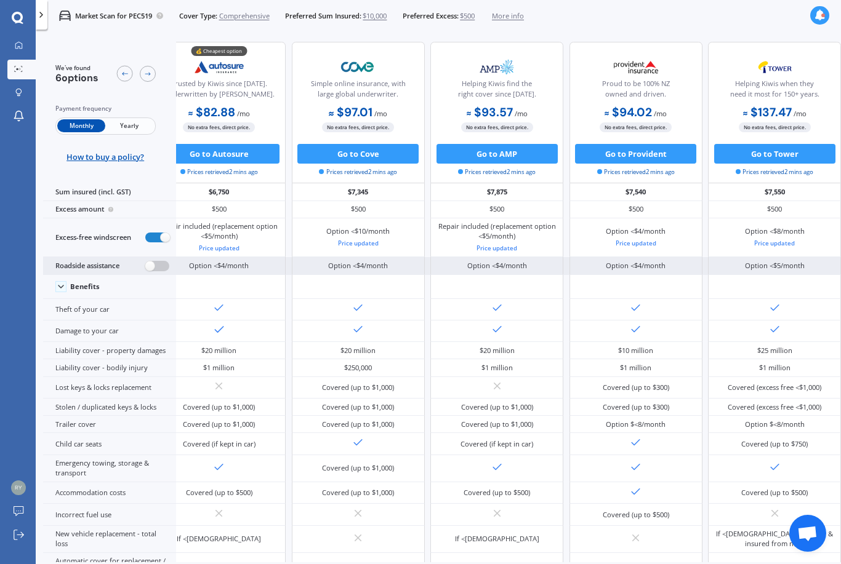
scroll to position [0, 203]
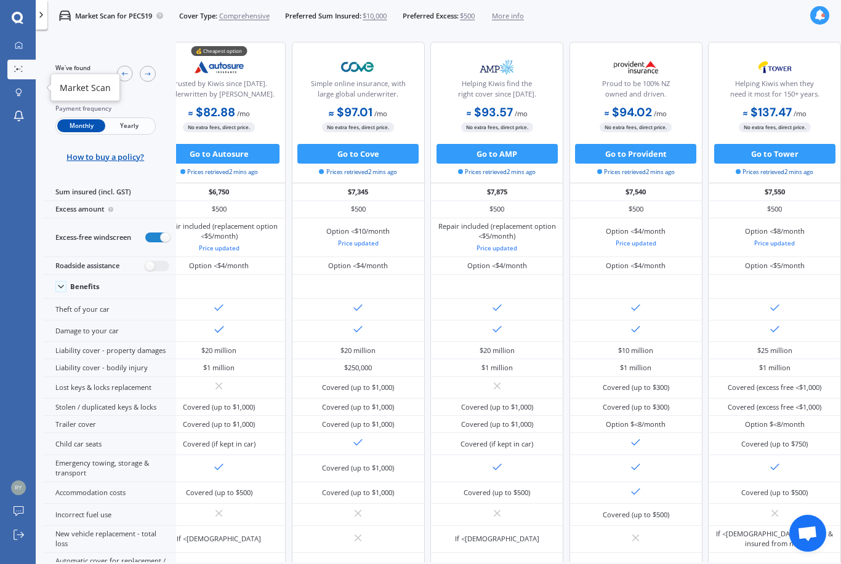
click at [17, 66] on icon at bounding box center [18, 69] width 9 height 6
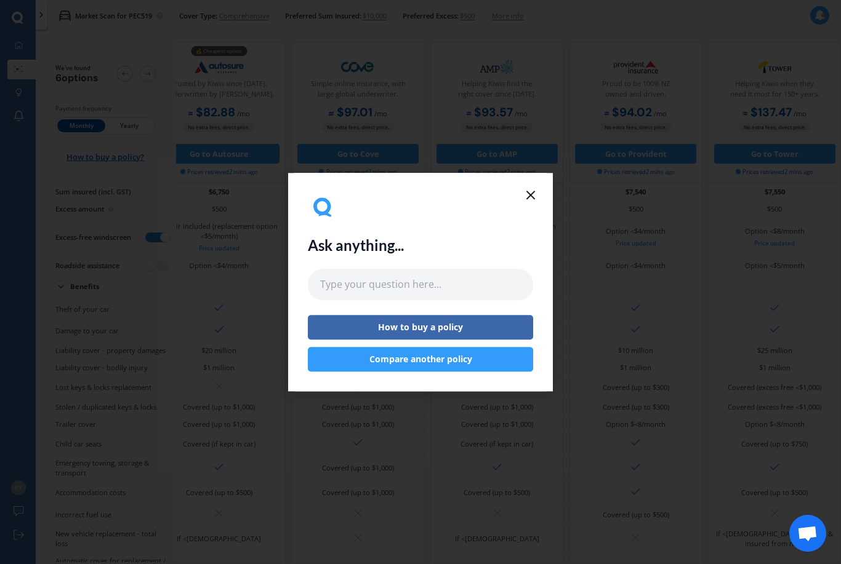
click at [530, 190] on icon at bounding box center [530, 195] width 15 height 15
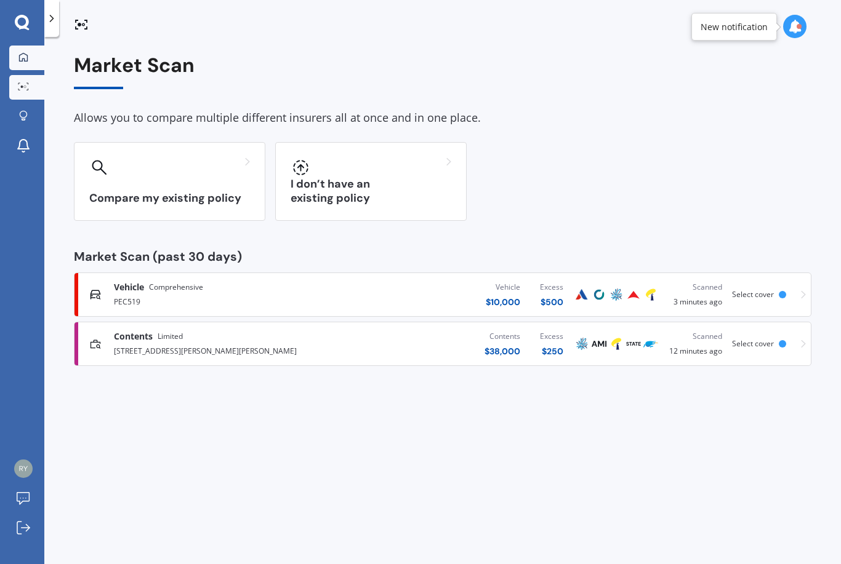
click at [15, 52] on div at bounding box center [23, 57] width 18 height 11
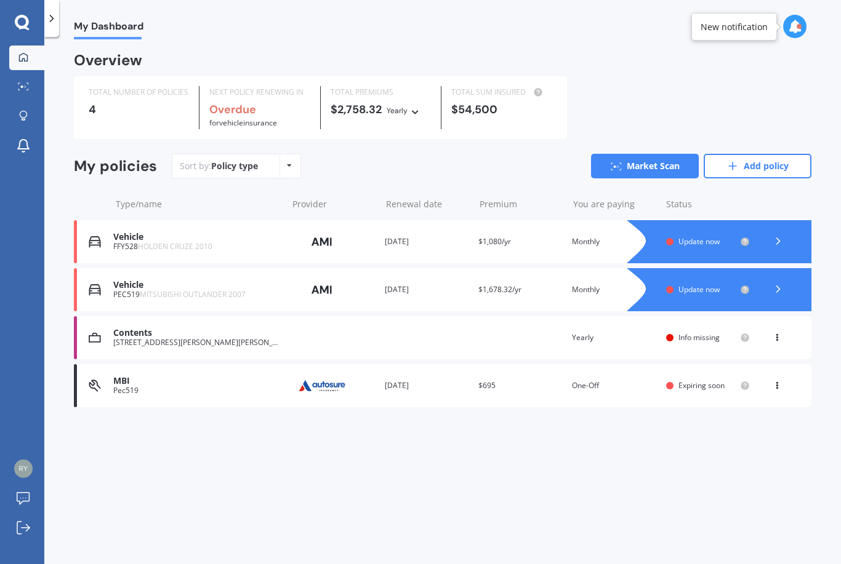
click at [686, 236] on span "Update now" at bounding box center [698, 241] width 41 height 10
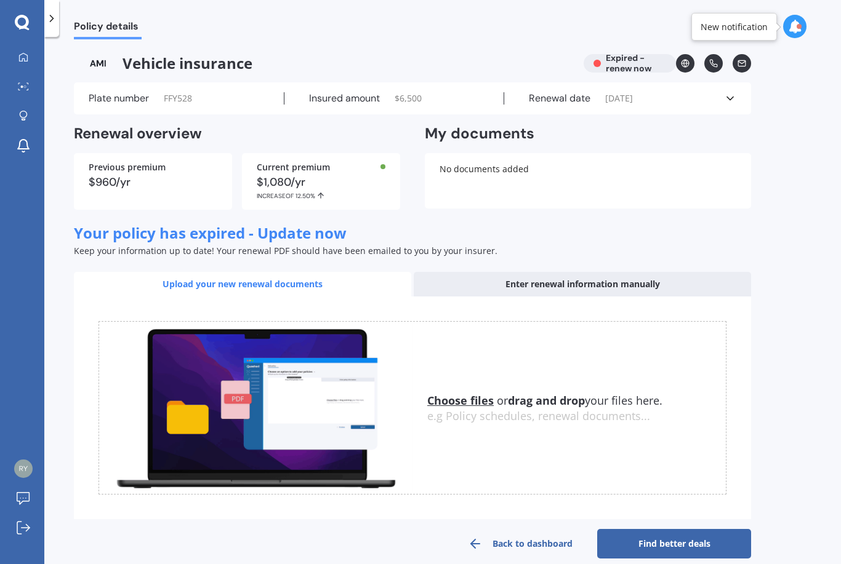
click at [630, 272] on div "Enter renewal information manually" at bounding box center [581, 284] width 337 height 25
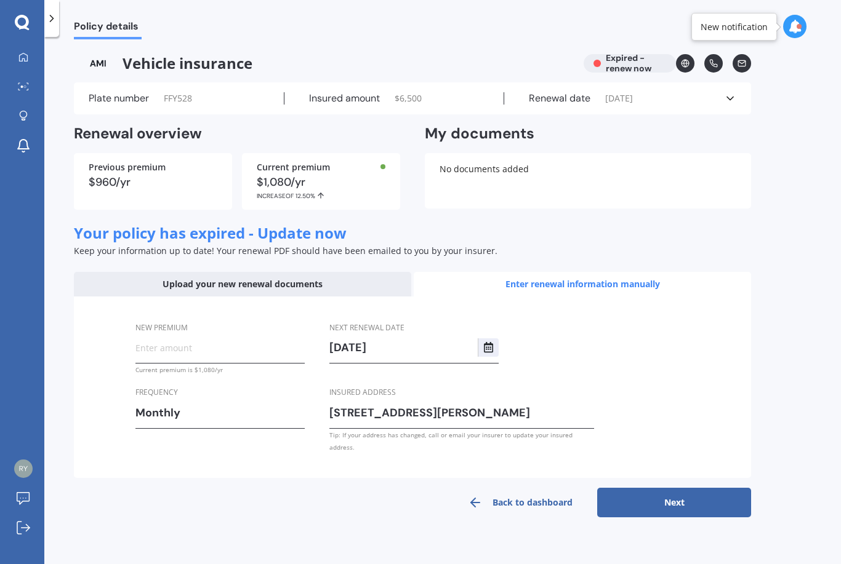
click at [203, 338] on input "New premium" at bounding box center [219, 347] width 169 height 18
type input "$136.86"
click at [455, 404] on input "[STREET_ADDRESS][PERSON_NAME]" at bounding box center [461, 413] width 265 height 18
type input "[STREET_ADDRESS][PERSON_NAME][PERSON_NAME]"
click at [674, 488] on button "Next" at bounding box center [674, 503] width 154 height 30
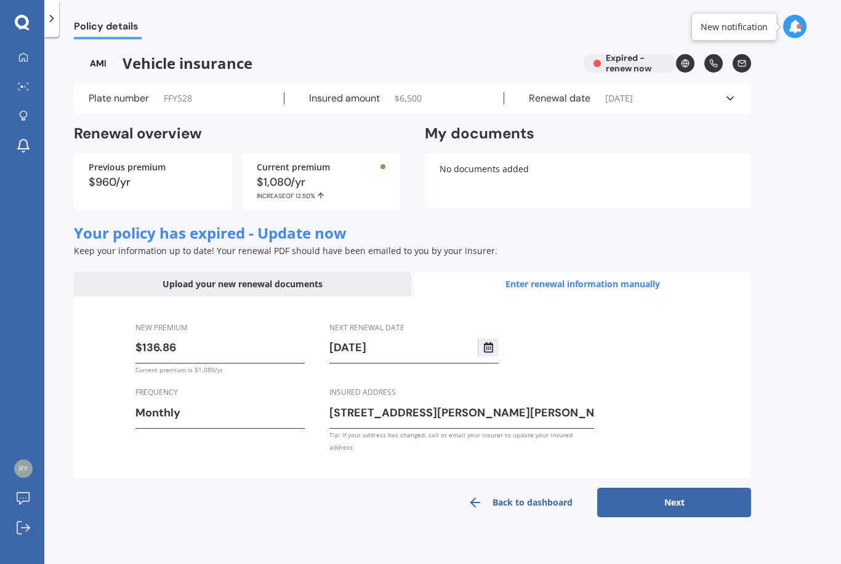
select select "20"
select select "09"
select select "2026"
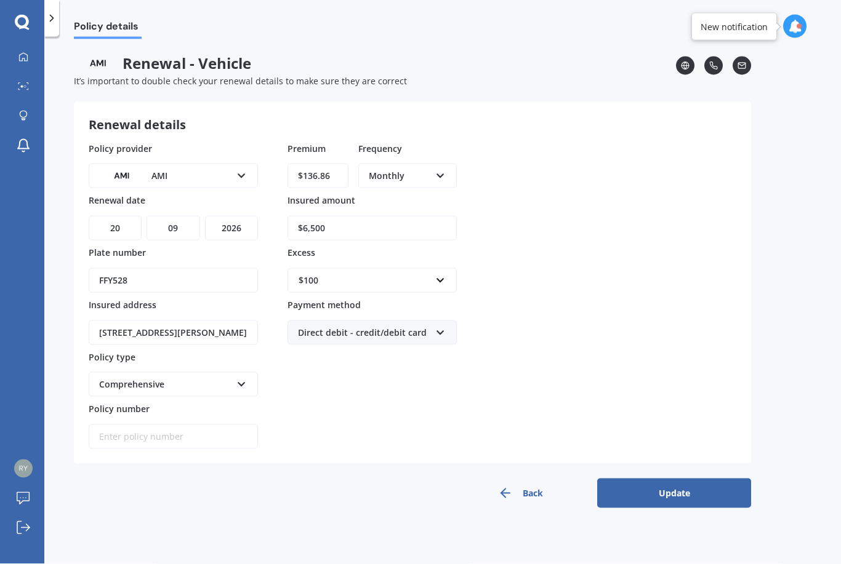
click at [356, 216] on input "$6,500" at bounding box center [371, 228] width 169 height 25
type input "$9,750"
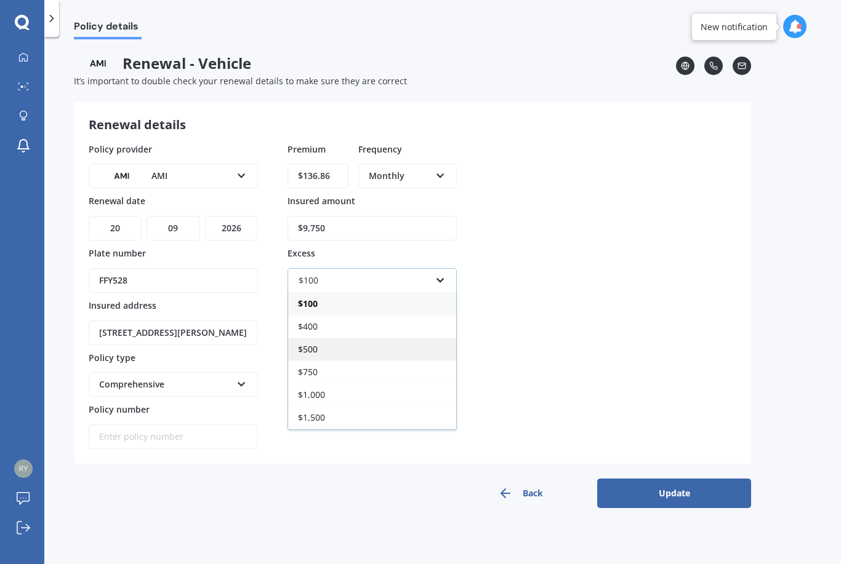
click at [324, 338] on div "$500" at bounding box center [372, 349] width 168 height 23
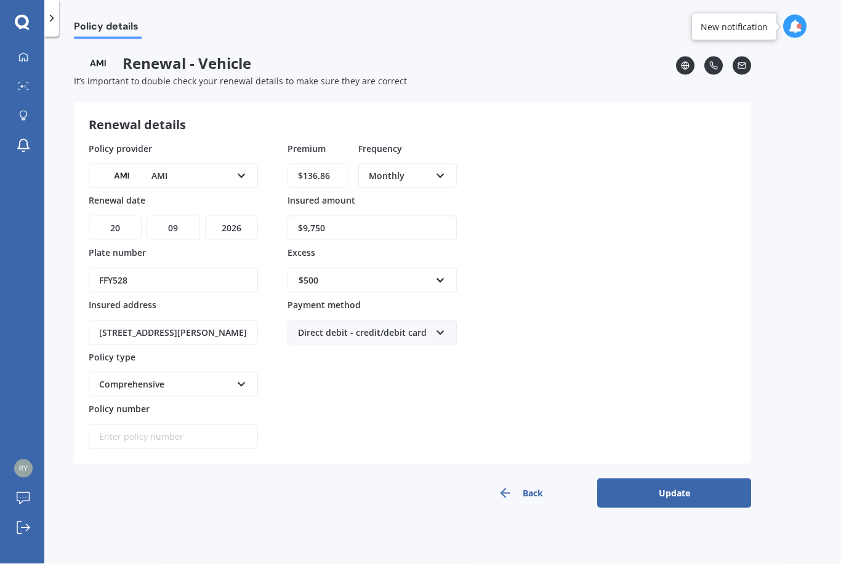
scroll to position [0, 0]
click at [524, 479] on button "Back" at bounding box center [520, 494] width 154 height 30
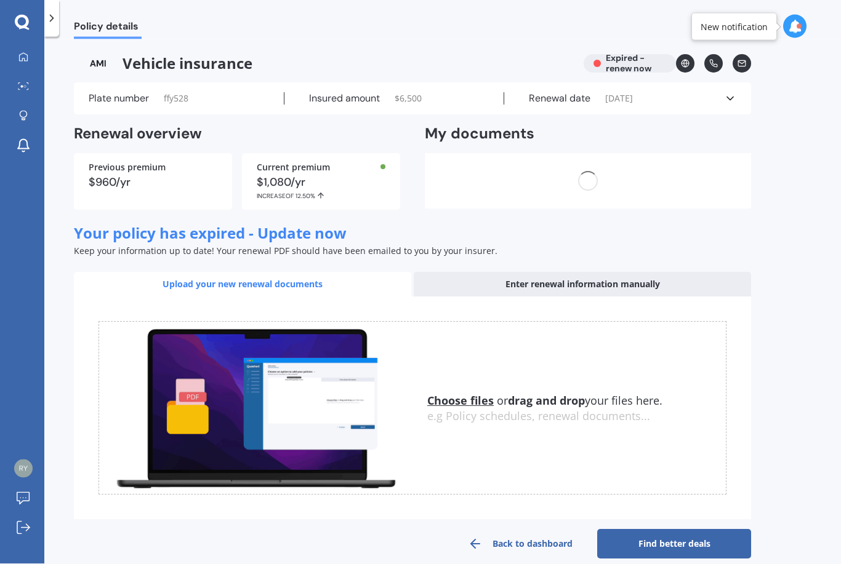
scroll to position [31, 0]
click at [508, 529] on link "Back to dashboard" at bounding box center [520, 544] width 154 height 30
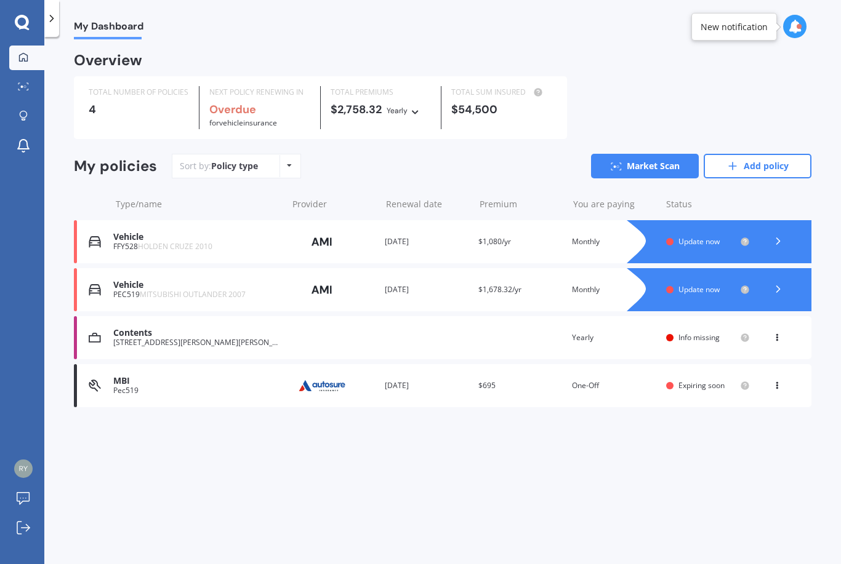
click at [683, 284] on span "Update now" at bounding box center [698, 289] width 41 height 10
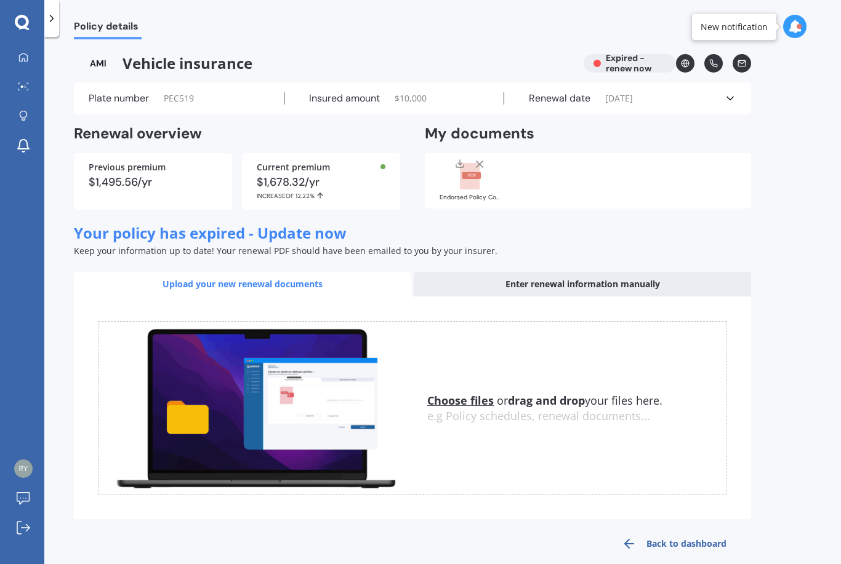
click at [621, 272] on div "Enter renewal information manually" at bounding box center [581, 284] width 337 height 25
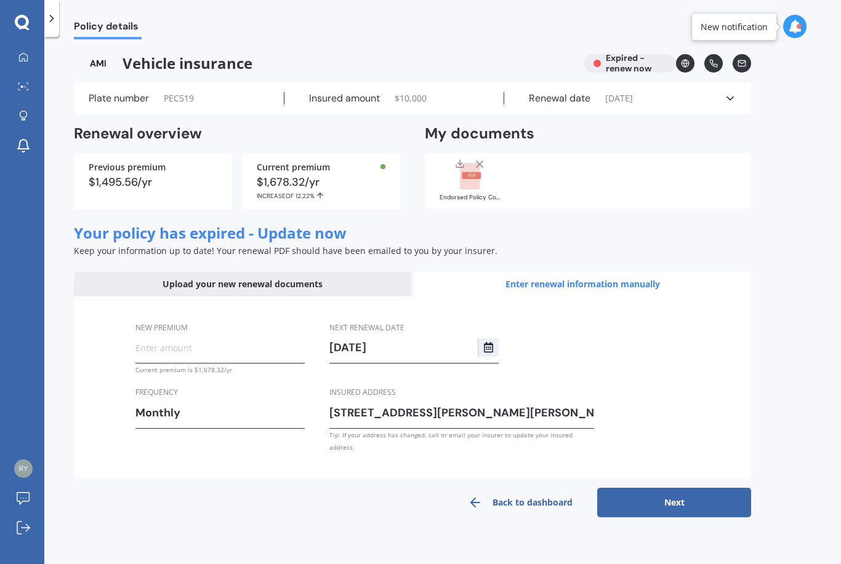
click at [201, 338] on input "New premium" at bounding box center [219, 347] width 169 height 18
type input "$139.86"
click at [649, 488] on button "Next" at bounding box center [674, 503] width 154 height 30
select select "20"
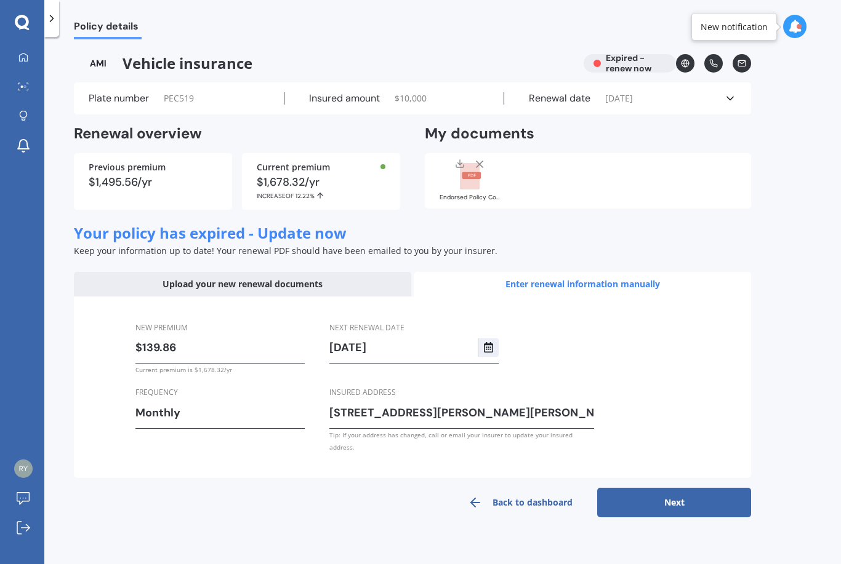
select select "09"
select select "2026"
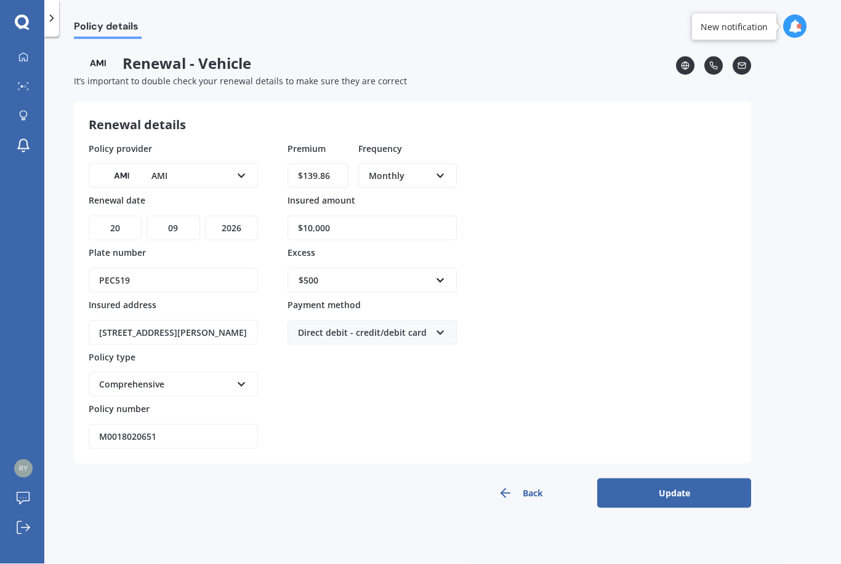
click at [668, 479] on button "Update" at bounding box center [674, 494] width 154 height 30
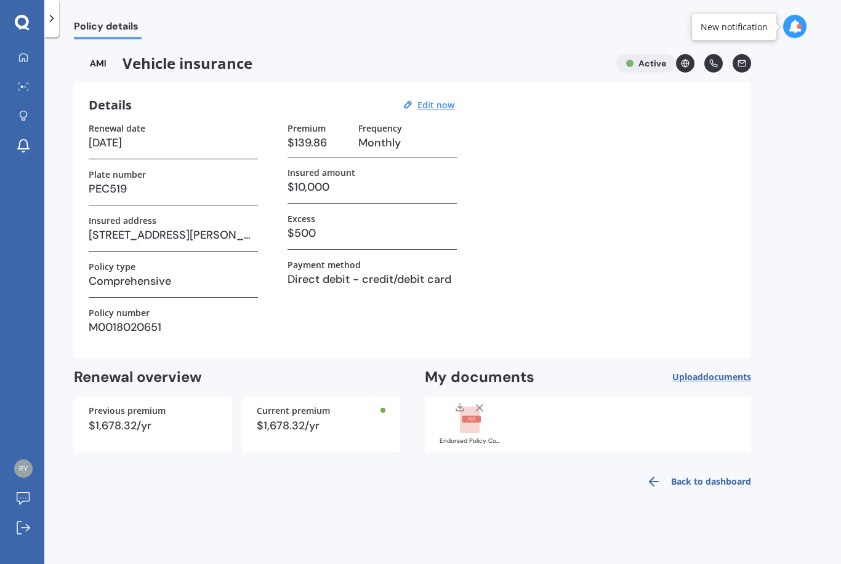
click at [681, 467] on link "Back to dashboard" at bounding box center [695, 482] width 112 height 30
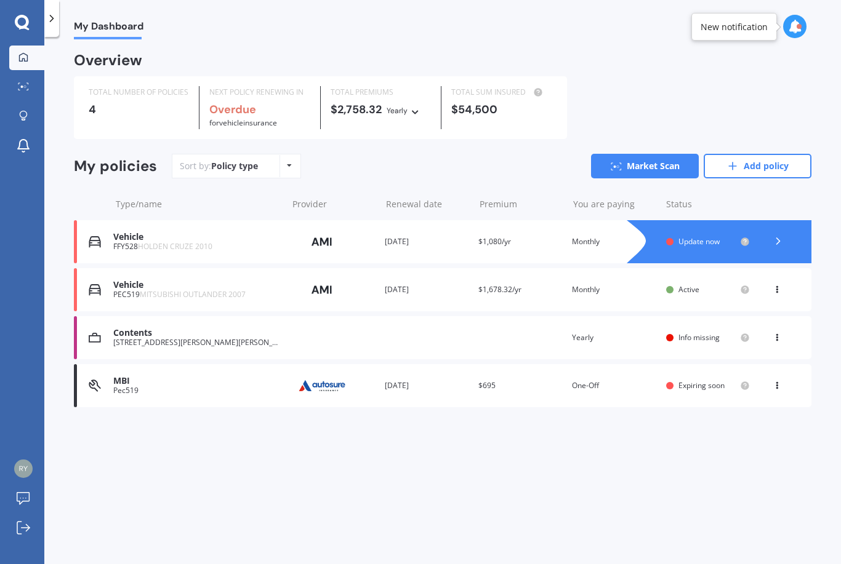
click at [683, 380] on span "Expiring soon" at bounding box center [701, 385] width 46 height 10
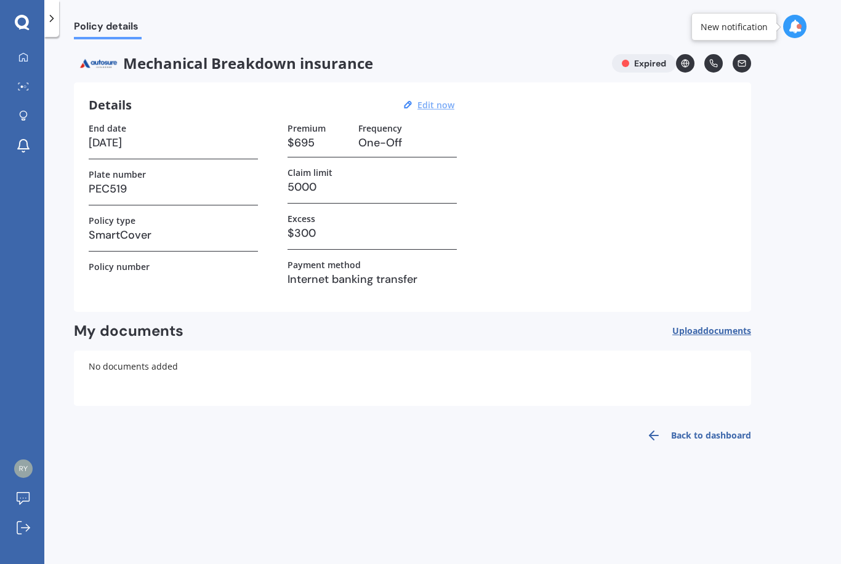
click at [426, 99] on u "Edit now" at bounding box center [435, 105] width 37 height 12
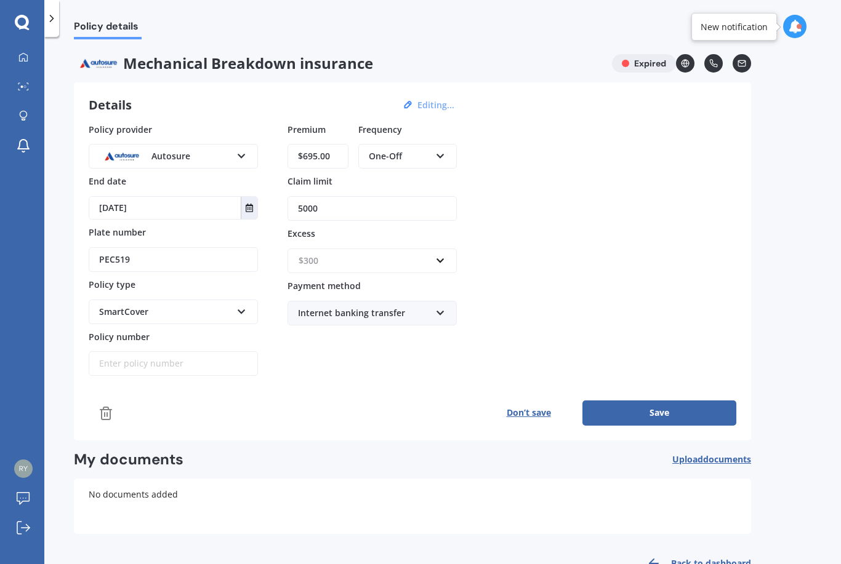
click at [345, 249] on input "text" at bounding box center [368, 260] width 158 height 23
type input "100"
click at [335, 355] on div "Policy provider Autosure Autosure Provident End date [DATE] Plate number PEC519…" at bounding box center [412, 274] width 647 height 303
click at [332, 144] on input "$695.00" at bounding box center [317, 156] width 61 height 25
type input "$6.00"
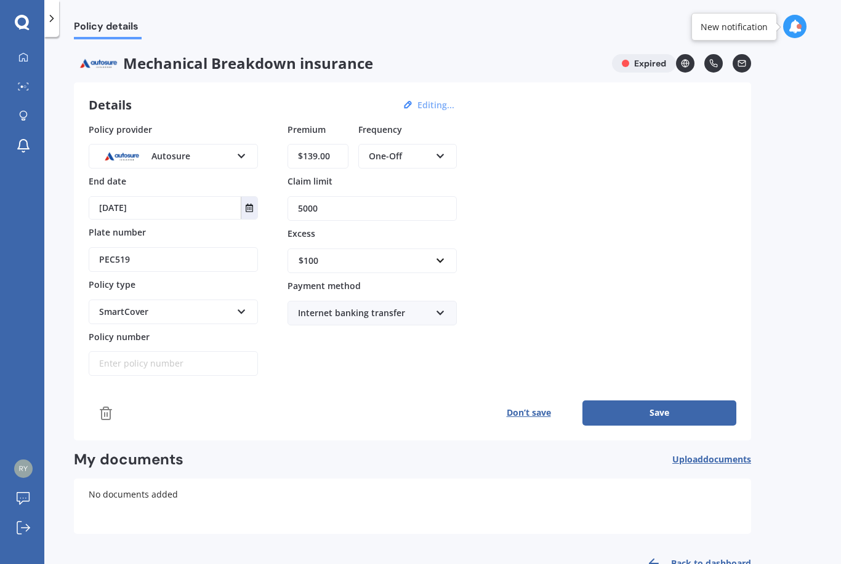
type input "$1,395.00"
click at [659, 401] on button "Save" at bounding box center [659, 413] width 154 height 25
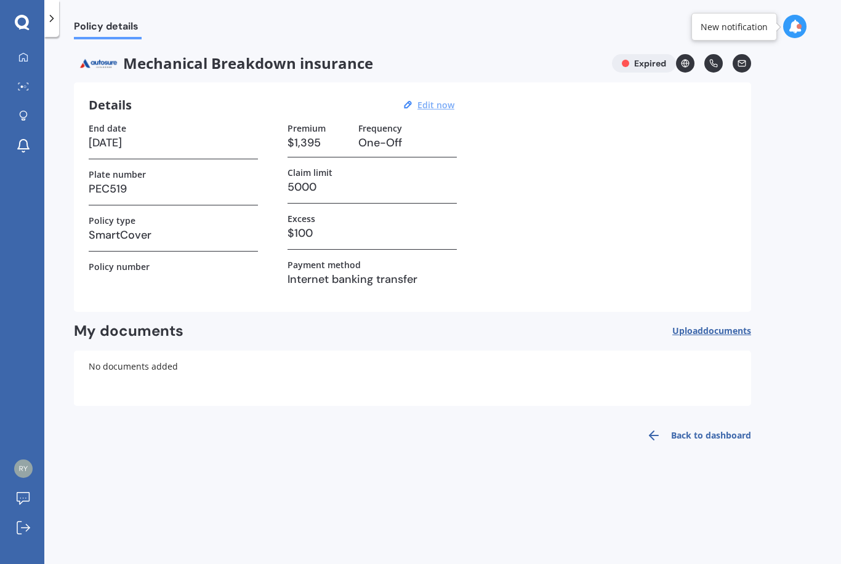
click at [434, 99] on u "Edit now" at bounding box center [435, 105] width 37 height 12
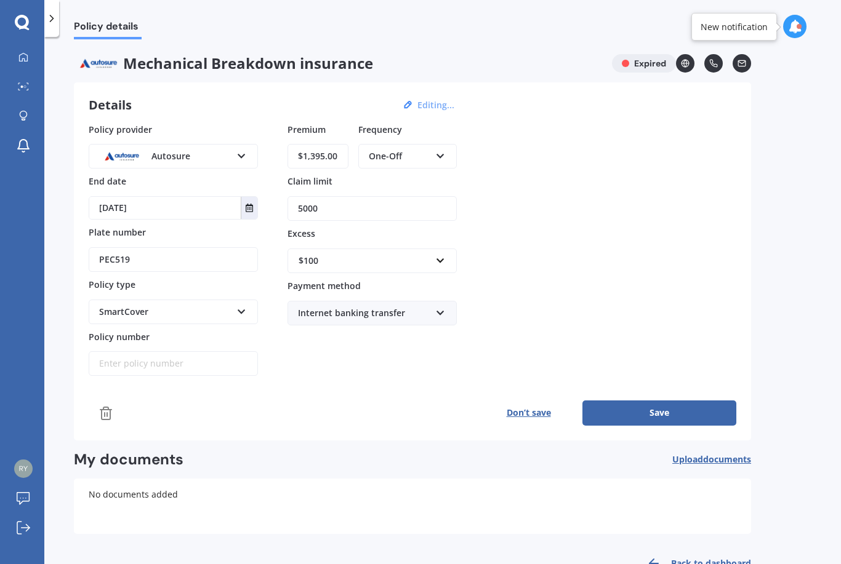
click at [180, 197] on input "[DATE]" at bounding box center [164, 208] width 151 height 22
type input "[DATE]"
click at [234, 401] on div "Don’t save Save" at bounding box center [412, 413] width 647 height 25
click at [121, 351] on input "Policy number" at bounding box center [173, 363] width 169 height 25
type input "11039312"
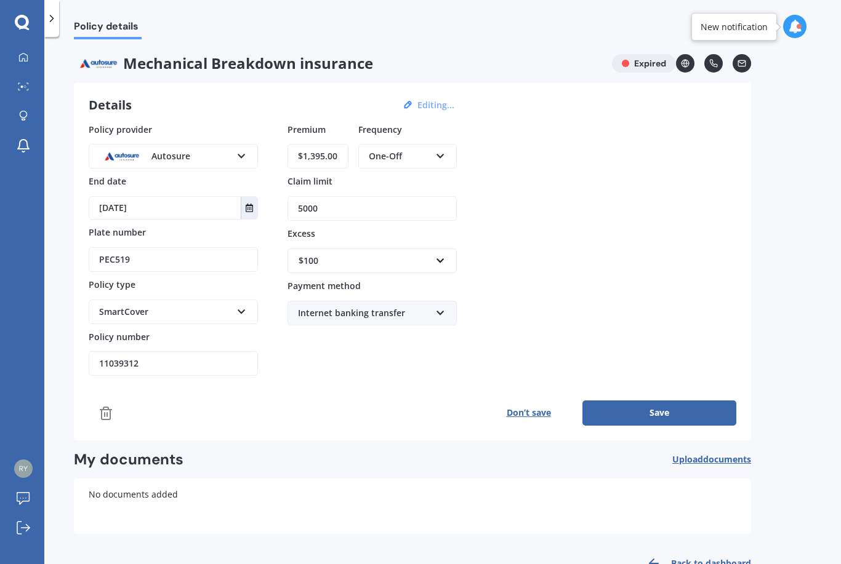
click at [618, 401] on button "Save" at bounding box center [659, 413] width 154 height 25
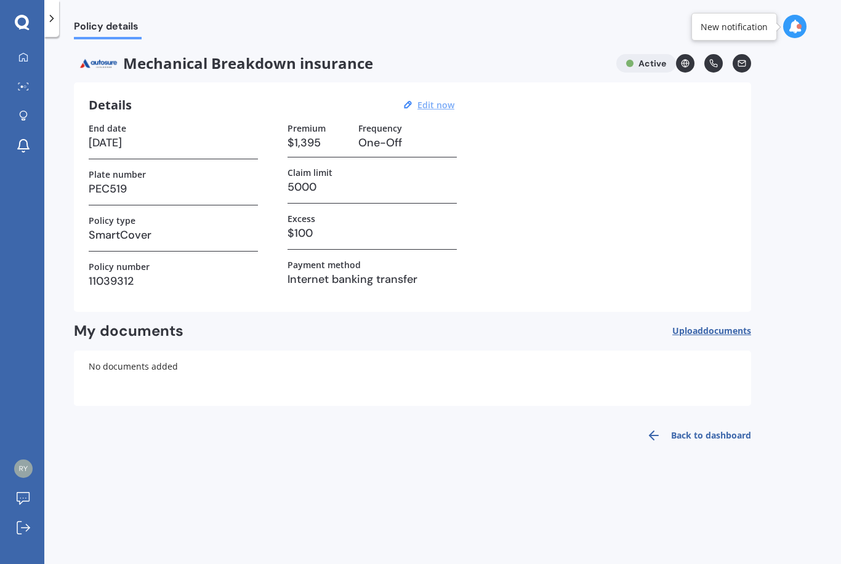
click at [697, 428] on link "Back to dashboard" at bounding box center [695, 436] width 112 height 30
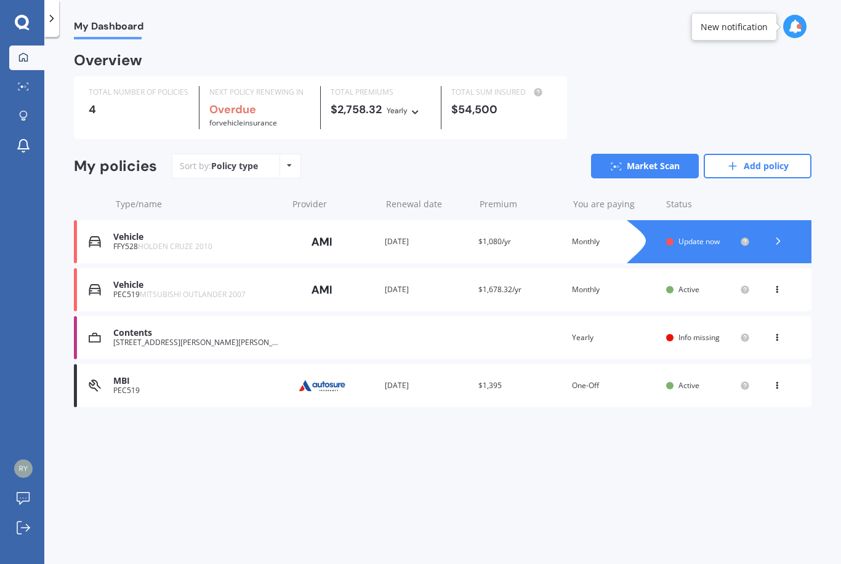
click at [785, 233] on div at bounding box center [777, 242] width 37 height 18
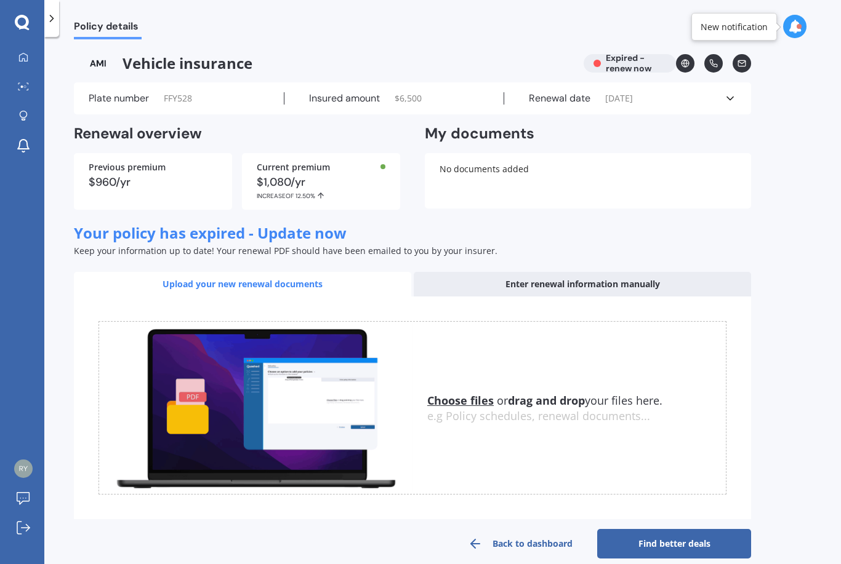
click at [535, 285] on div "Enter renewal information manually" at bounding box center [581, 284] width 337 height 25
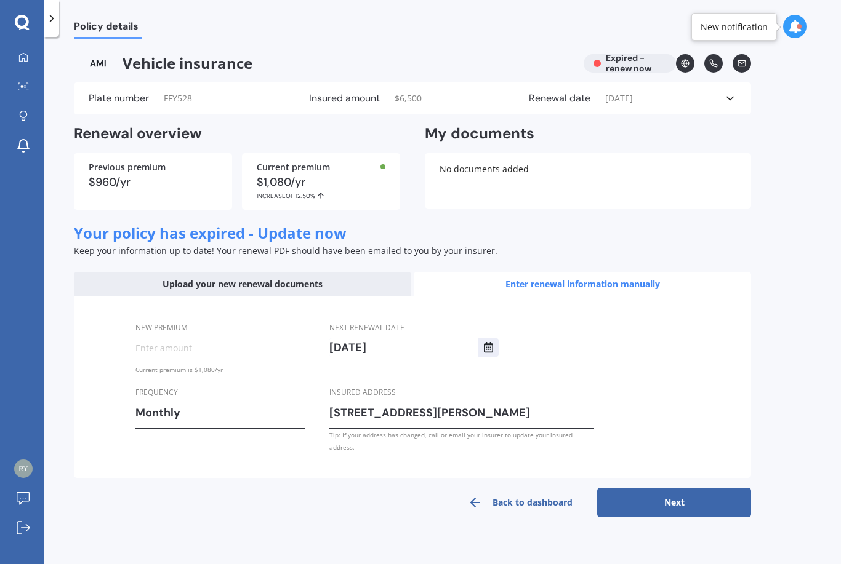
click at [369, 408] on input "[STREET_ADDRESS][PERSON_NAME]" at bounding box center [461, 413] width 265 height 18
type input "[STREET_ADDRESS]"
click at [150, 348] on input "New premium" at bounding box center [219, 347] width 169 height 18
type input "$90.00"
click at [176, 472] on form "New premium $90.00 Current premium is $1,080/yr Frequency Monthly Yearly Six-Mo…" at bounding box center [412, 408] width 677 height 222
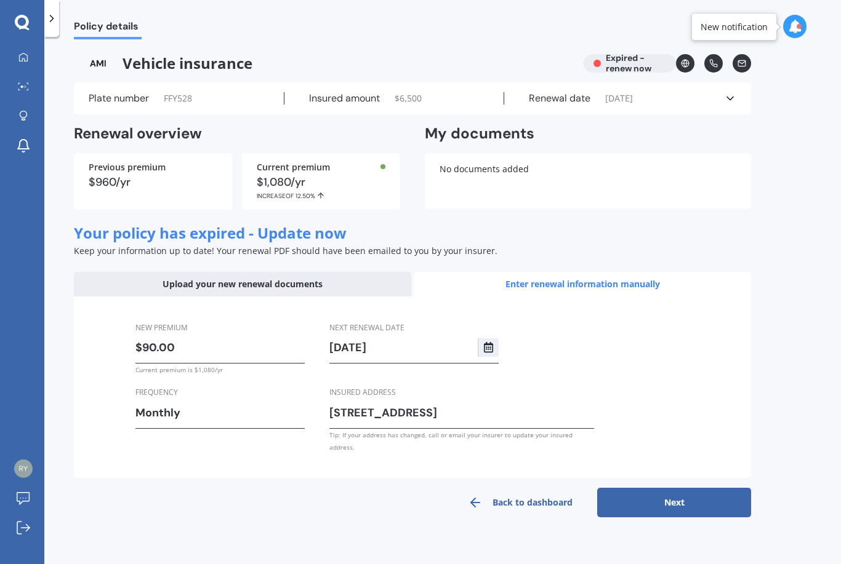
click at [644, 488] on button "Next" at bounding box center [674, 503] width 154 height 30
select select "20"
select select "09"
select select "2026"
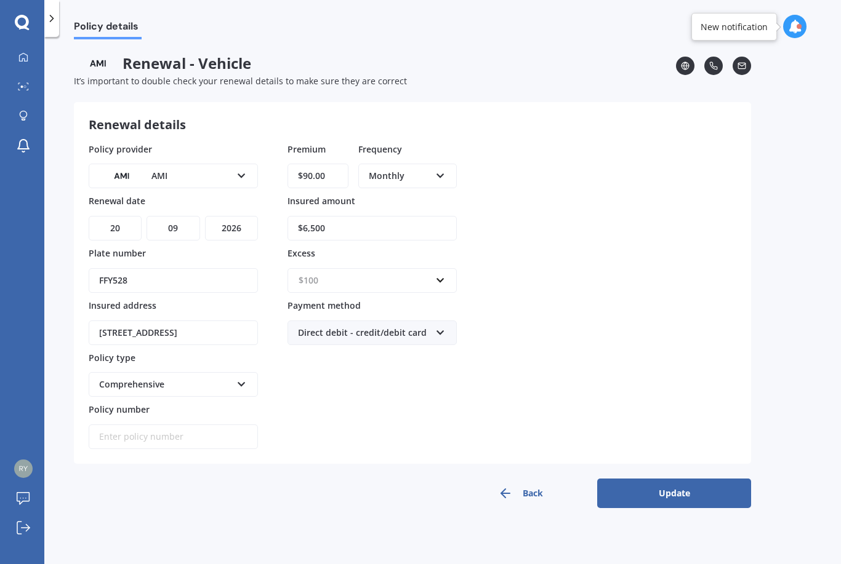
click at [378, 270] on input "text" at bounding box center [368, 280] width 158 height 23
type input "300"
click at [433, 364] on div "Premium $90.00 Frequency Monthly Yearly Six-Monthly Quarterly Monthly Fortnight…" at bounding box center [371, 296] width 169 height 307
click at [643, 487] on button "Update" at bounding box center [674, 494] width 154 height 30
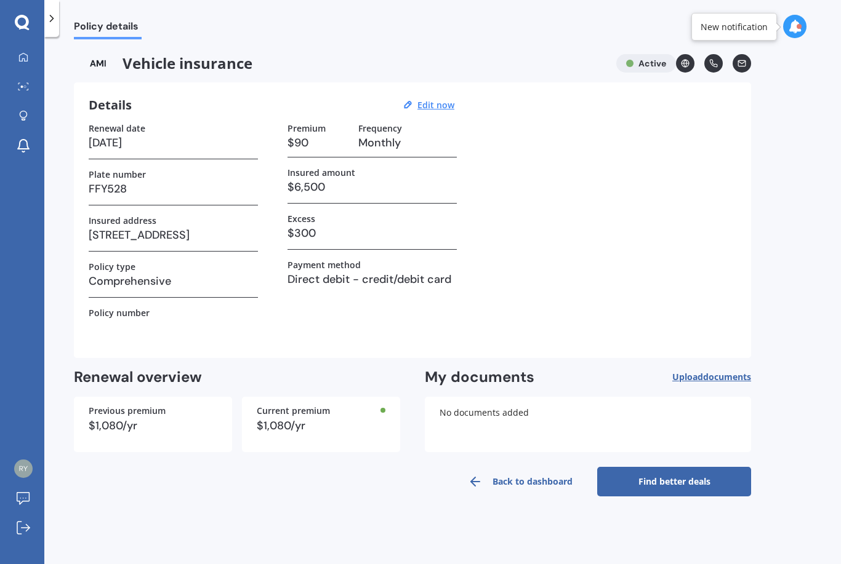
click at [503, 487] on link "Back to dashboard" at bounding box center [520, 482] width 154 height 30
